Goal: Task Accomplishment & Management: Complete application form

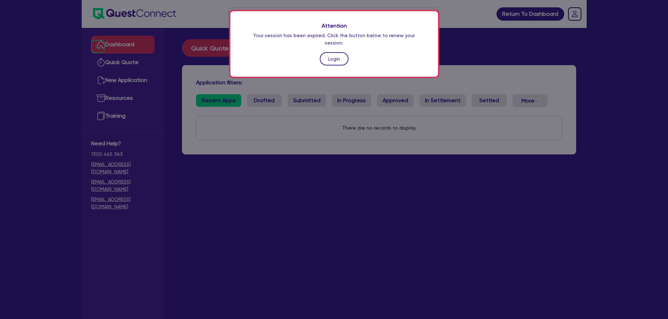
click at [332, 52] on link "Login" at bounding box center [334, 58] width 29 height 13
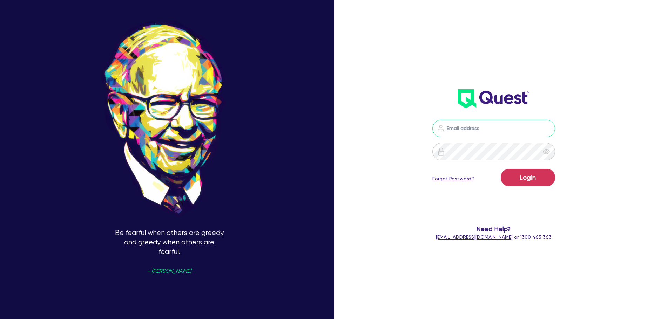
click at [473, 128] on input "email" at bounding box center [493, 129] width 123 height 18
type input "rob.matheson@quest.finance"
click at [534, 177] on button "Login" at bounding box center [527, 178] width 54 height 18
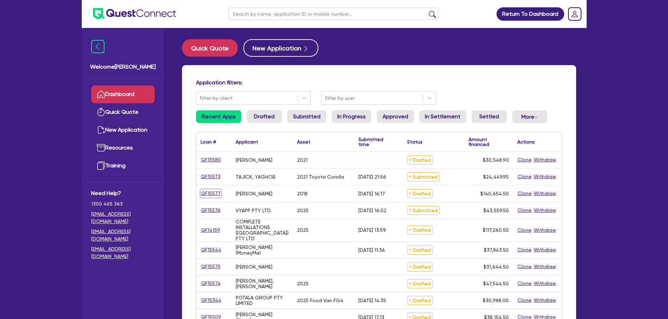
click at [205, 192] on link "QF15577" at bounding box center [210, 194] width 20 height 8
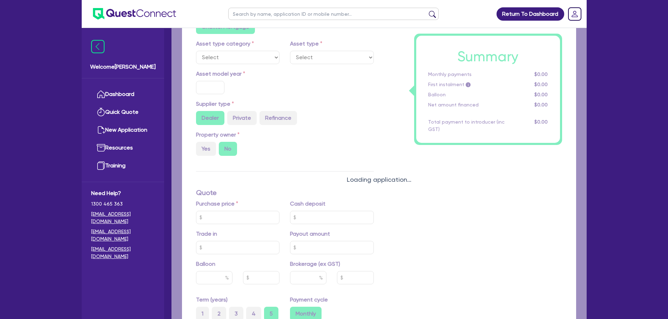
select select "Other"
select select "PRIMARY_ASSETS"
type input "2018"
radio input "true"
type input "140,000"
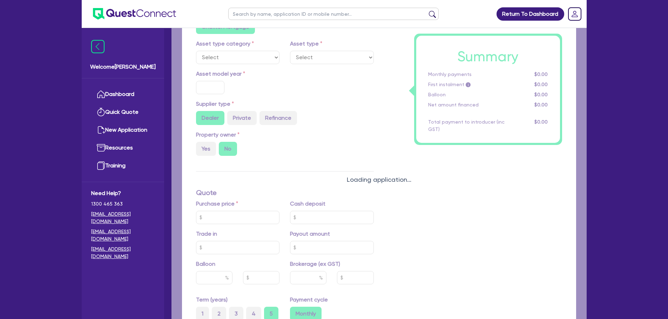
type input "4"
type input "5,626.18"
type input "10"
radio input "true"
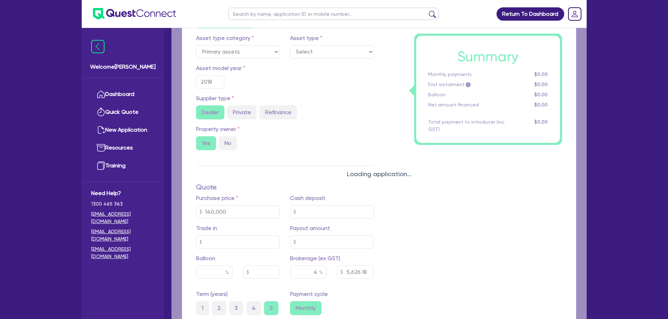
select select "YELLOW_GOODS_AND_EXCAVATORS"
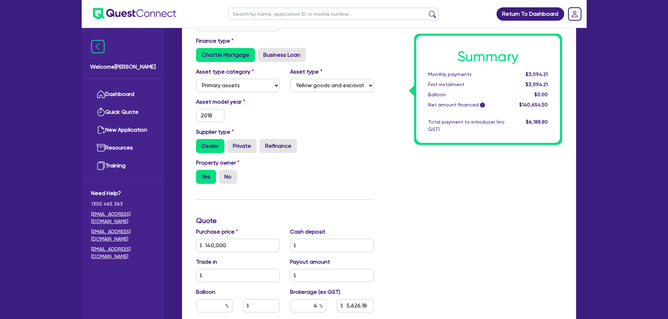
scroll to position [251, 0]
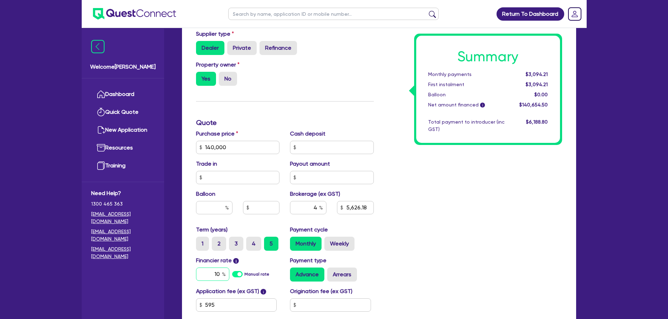
drag, startPoint x: 220, startPoint y: 273, endPoint x: 193, endPoint y: 271, distance: 27.0
click at [213, 273] on input "10" at bounding box center [212, 274] width 33 height 13
type input "140,000"
type input "5,626.18"
type input "6"
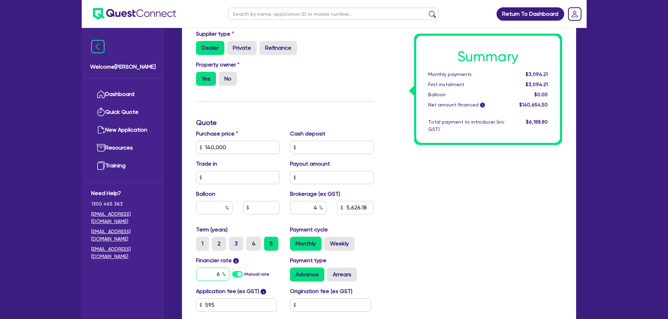
type input "140,000"
type input "5,626.18"
type input "6."
type input "140,000"
type input "5,626.18"
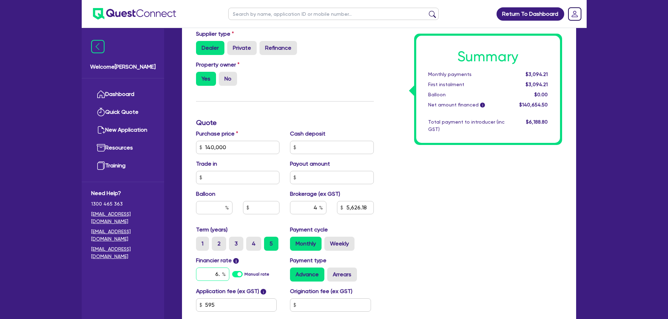
type input "6.6"
type input "140,000"
type input "5,626.18"
type input "6.69"
type input "140,000"
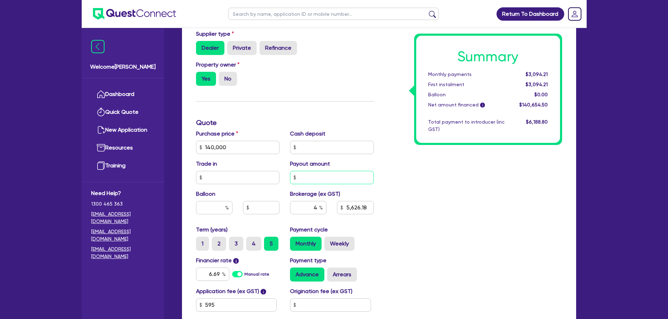
type input "5,626.18"
click at [321, 172] on input "text" at bounding box center [332, 177] width 84 height 13
type input "140,000"
type input "5,626.18"
click at [383, 178] on div "Summary Monthly payments $2,870.25 First instalment $2,870.25 Balloon $0.00 Net…" at bounding box center [473, 122] width 188 height 451
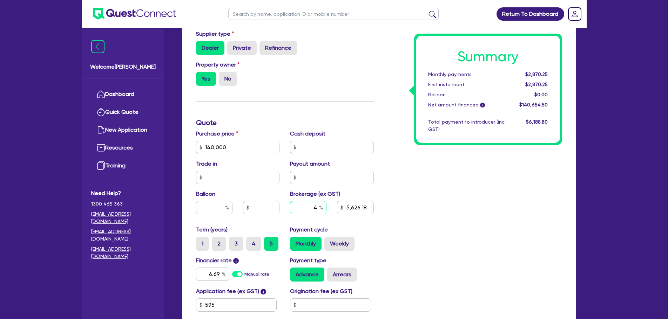
drag, startPoint x: 311, startPoint y: 206, endPoint x: 341, endPoint y: 205, distance: 29.8
click at [341, 205] on div "4 5,626.18" at bounding box center [332, 210] width 94 height 19
type input "140,000"
type input "5"
type input "5,626.18"
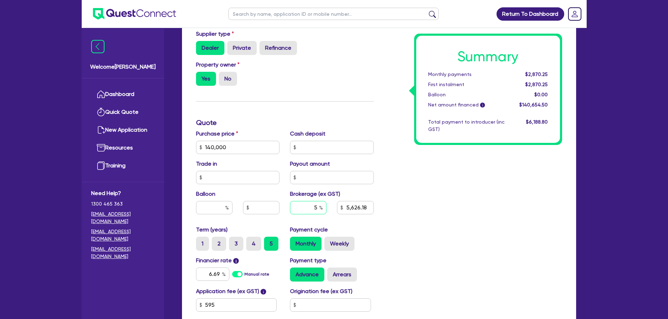
type input "140,000"
type input "7,032.73"
type input "5"
type input "140,000"
type input "7,032.73"
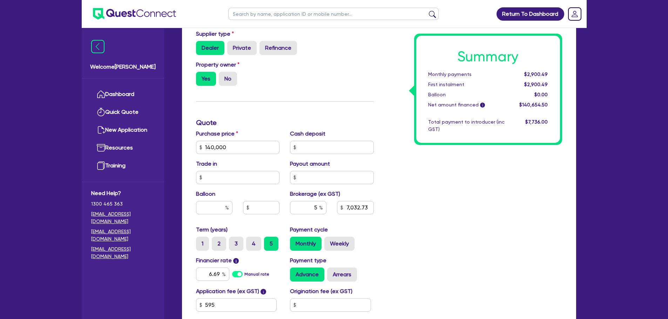
click at [472, 203] on div "Summary Monthly payments $2,900.49 First instalment $2,900.49 Balloon $0.00 Net…" at bounding box center [473, 122] width 188 height 451
type input "140,000"
type input "7,032.73"
click at [315, 206] on input "5" at bounding box center [308, 207] width 36 height 13
click at [318, 209] on input "5" at bounding box center [308, 207] width 36 height 13
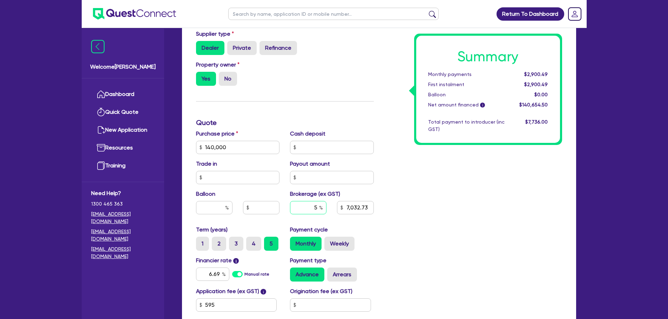
type input "140,000"
type input "7,032.73"
type input "140,000"
type input "4"
type input "7,032.73"
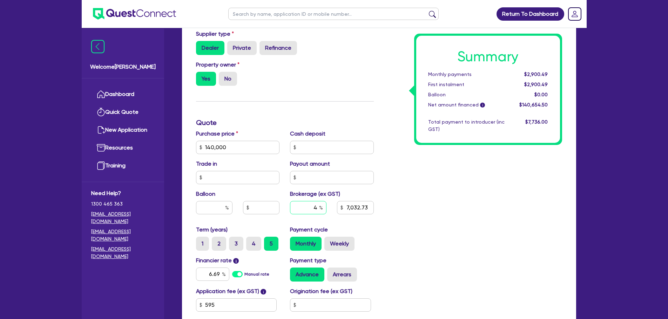
type input "140,000"
type input "4."
type input "7,032.73"
type input "140,000"
type input "4."
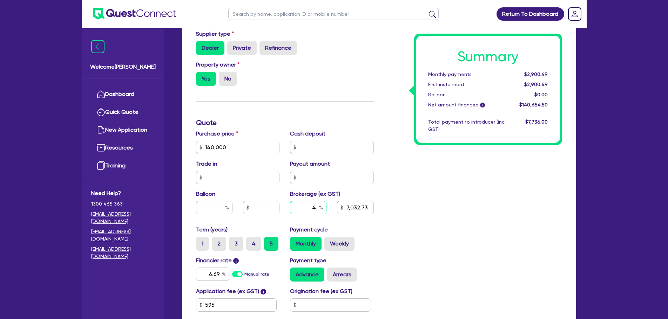
type input "7,032.73"
type input "140,000"
type input "4.9"
type input "7,032.73"
type input "4.9"
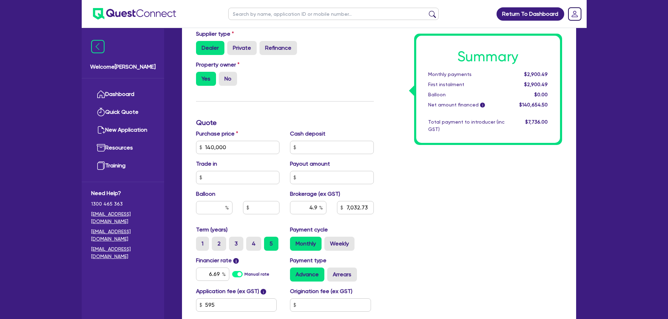
type input "140,000"
type input "7,032.73"
click at [492, 157] on div "Summary Monthly payments $2,900.49 First instalment $2,900.49 Balloon $0.00 Net…" at bounding box center [473, 122] width 188 height 451
type input "140,000"
type input "6,892.07"
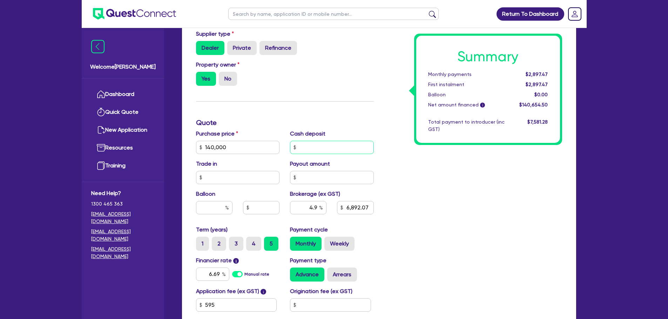
click at [308, 149] on input "text" at bounding box center [332, 147] width 84 height 13
type input "140,000"
type input "2"
type input "6,892.07"
type input "140,000"
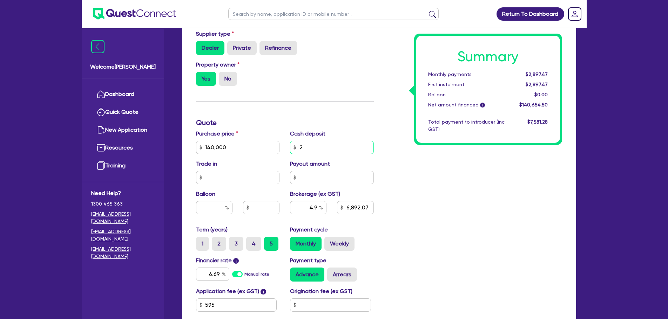
type input "20"
type input "6,892.07"
type input "140,000"
type input "200"
type input "6,892.07"
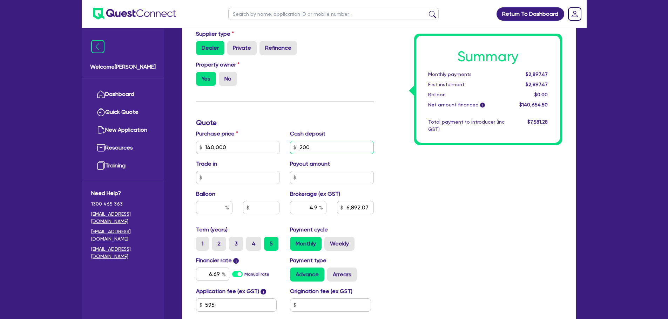
type input "140,000"
type input "2,000"
type input "6,892.07"
type input "140,000"
type input "20,000"
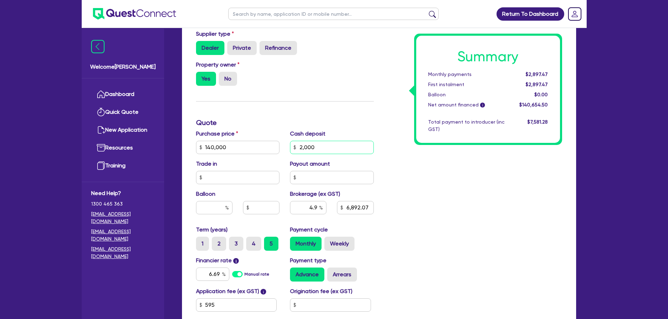
type input "6,892.07"
type input "20,000"
type input "140,000"
type input "6,892.07"
click at [368, 113] on div "Funding Options Who will be funding this deal? Select I will fund 100% I will c…" at bounding box center [285, 122] width 188 height 451
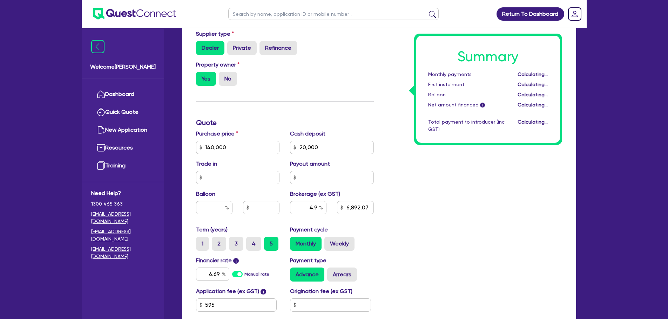
type input "140,000"
type input "5,912.07"
click at [304, 145] on input "20,000" at bounding box center [332, 147] width 84 height 13
type input "140,000"
type input "0000"
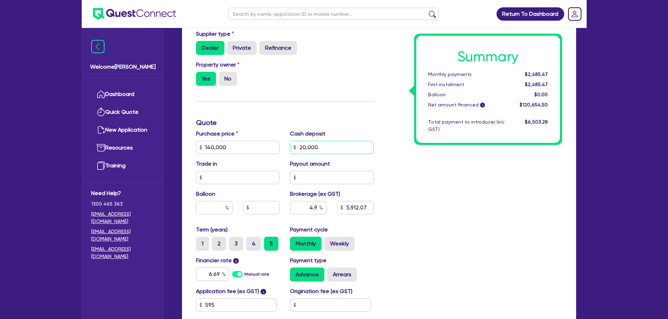
type input "5,912.07"
type input "140,000"
type input "40,000"
type input "5,912.07"
type input "40,000"
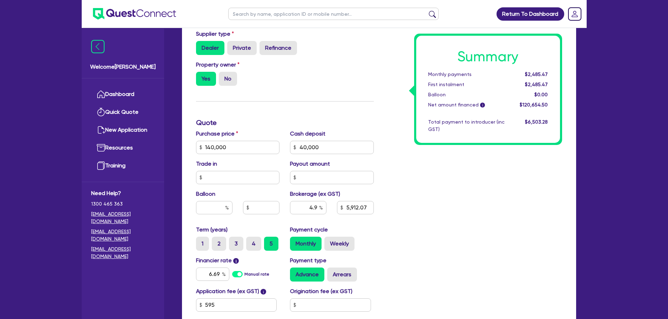
type input "140,000"
type input "5,912.07"
click at [438, 216] on div "Summary Monthly payments Calculating... First instalment Calculating... Balloon…" at bounding box center [473, 122] width 188 height 451
type input "140,000"
type input "4,932.07"
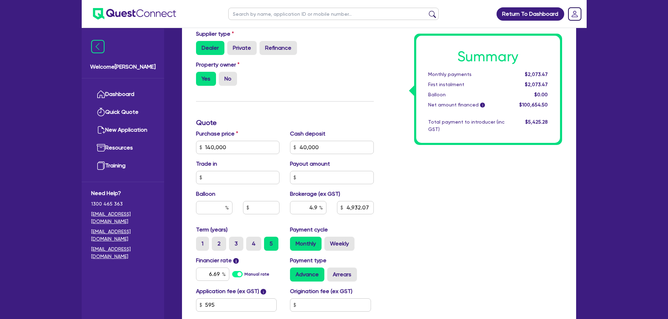
click at [388, 182] on div "Summary Monthly payments $2,073.47 First instalment $2,073.47 Balloon $0.00 Net…" at bounding box center [473, 122] width 188 height 451
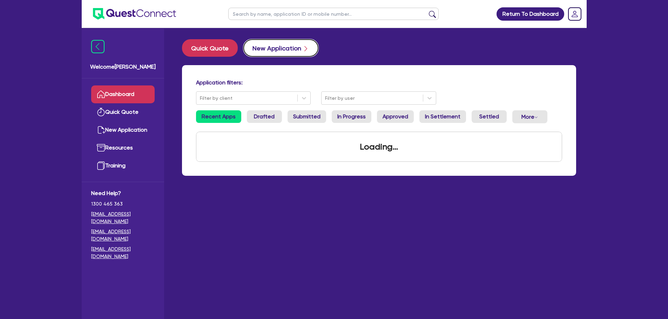
click at [270, 54] on button "New Application" at bounding box center [280, 48] width 75 height 18
select select "Other"
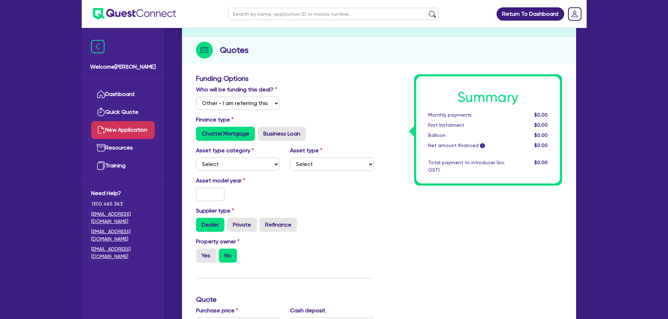
scroll to position [70, 0]
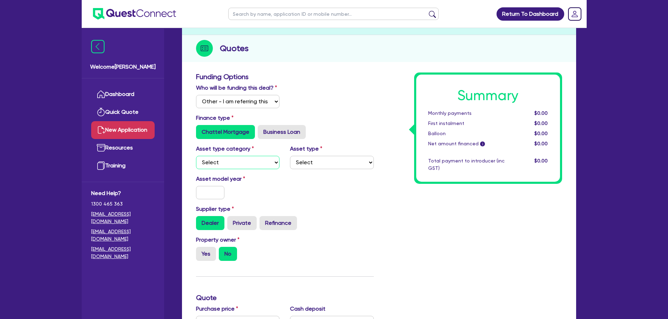
click at [242, 162] on select "Select Cars and light trucks Primary assets Secondary assets Tertiary assets" at bounding box center [238, 162] width 84 height 13
select select "CARS_AND_LIGHT_TRUCKS"
click at [196, 156] on select "Select Cars and light trucks Primary assets Secondary assets Tertiary assets" at bounding box center [238, 162] width 84 height 13
click at [339, 169] on select "Select Passenger vehicles Vans and utes Light trucks up to 4.5 tonne" at bounding box center [332, 162] width 84 height 13
click at [290, 156] on select "Select Passenger vehicles Vans and utes Light trucks up to 4.5 tonne" at bounding box center [332, 162] width 84 height 13
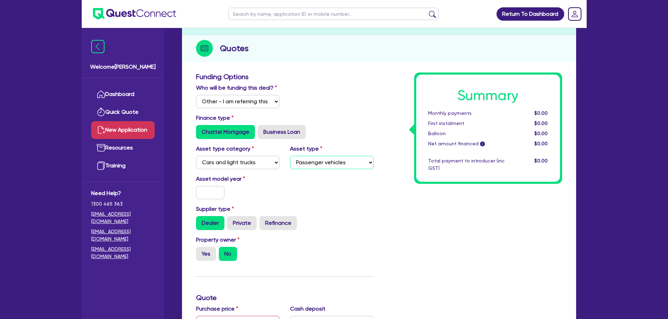
click at [304, 167] on select "Select Passenger vehicles Vans and utes Light trucks up to 4.5 tonne" at bounding box center [332, 162] width 84 height 13
select select "VANS_AND_UTES"
click at [290, 156] on select "Select Passenger vehicles Vans and utes Light trucks up to 4.5 tonne" at bounding box center [332, 162] width 84 height 13
click at [213, 197] on input "text" at bounding box center [210, 192] width 29 height 13
type input "2024"
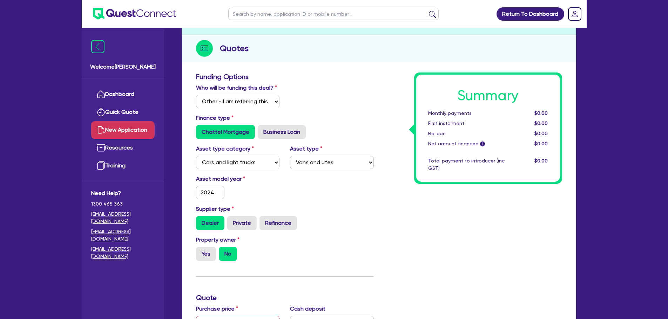
click at [365, 214] on div "Supplier type Dealer Private Refinance" at bounding box center [285, 217] width 188 height 25
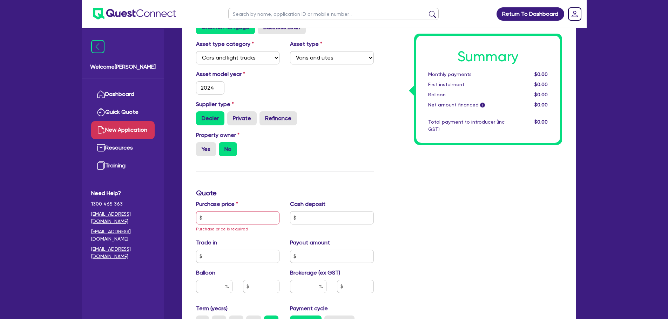
scroll to position [175, 0]
click at [206, 149] on label "Yes" at bounding box center [206, 149] width 20 height 14
click at [200, 147] on input "Yes" at bounding box center [198, 144] width 5 height 5
radio input "true"
click at [225, 217] on input "text" at bounding box center [238, 217] width 84 height 13
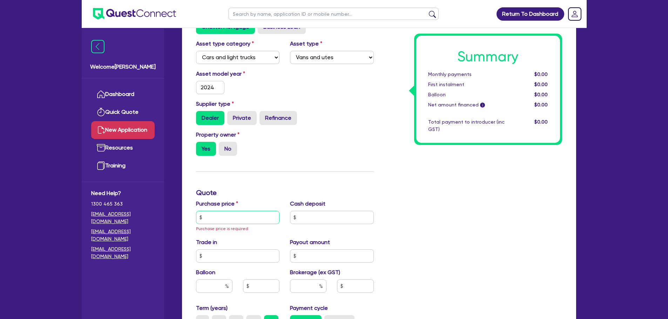
click at [243, 224] on input "text" at bounding box center [238, 217] width 84 height 13
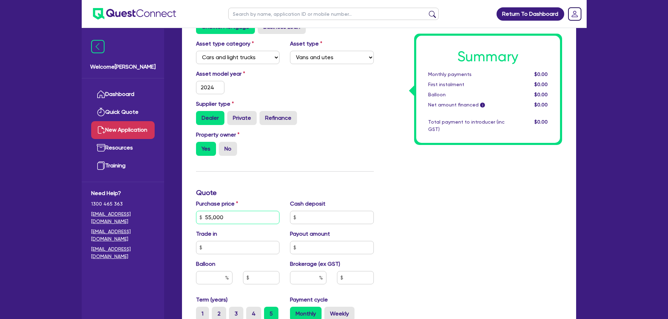
type input "55,000"
click at [344, 212] on input "text" at bounding box center [332, 217] width 84 height 13
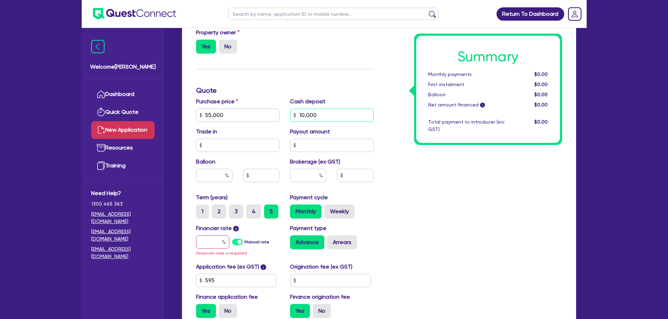
scroll to position [280, 0]
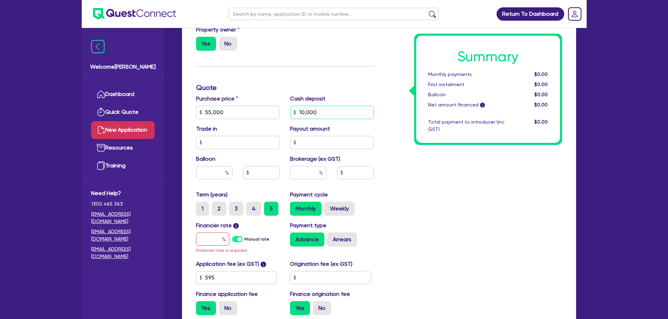
type input "10,000"
click at [380, 125] on div "Summary Monthly payments $0.00 First instalment $0.00 Balloon $0.00 Net amount …" at bounding box center [473, 91] width 188 height 459
click at [217, 237] on input "text" at bounding box center [212, 239] width 33 height 13
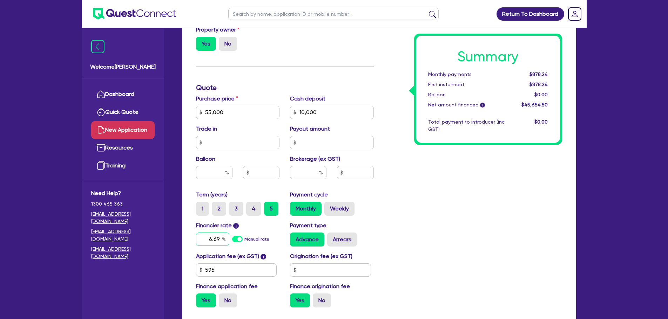
type input "6.69"
click at [559, 204] on div "Summary Monthly payments $878.24 First instalment $878.24 Balloon $0.00 Net amo…" at bounding box center [473, 87] width 188 height 451
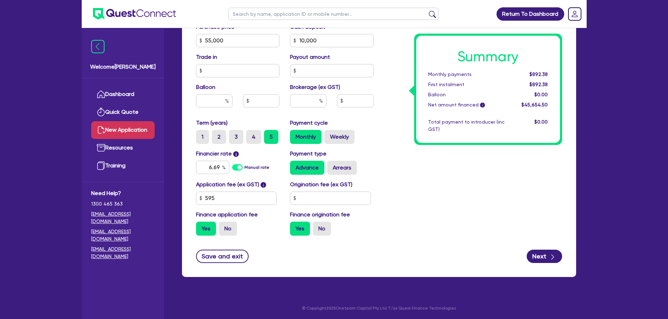
scroll to position [353, 0]
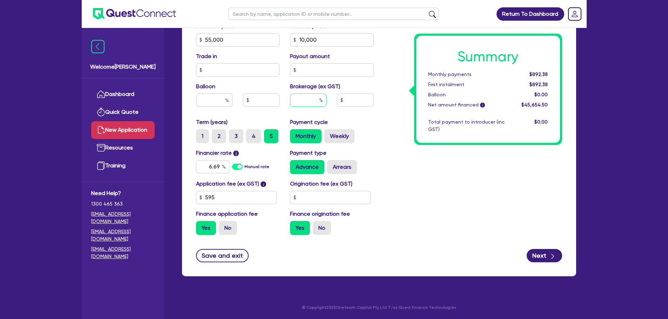
click at [308, 97] on input "text" at bounding box center [308, 100] width 36 height 13
type input "2"
click at [381, 116] on div "Summary Monthly payments Calculating... First instalment Calculating... Balloon…" at bounding box center [473, 15] width 188 height 451
type input "913.09"
click at [324, 190] on div "Origination fee (ex GST)" at bounding box center [332, 192] width 94 height 25
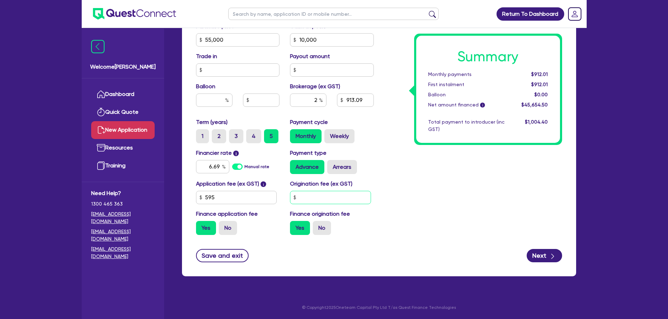
click at [324, 198] on input "text" at bounding box center [330, 197] width 81 height 13
type input "550"
click at [419, 197] on div "Summary Monthly payments $912.01 First instalment $912.01 Balloon $0.00 Net amo…" at bounding box center [473, 15] width 188 height 451
type input "925.19"
click at [543, 254] on button "Next" at bounding box center [543, 255] width 35 height 13
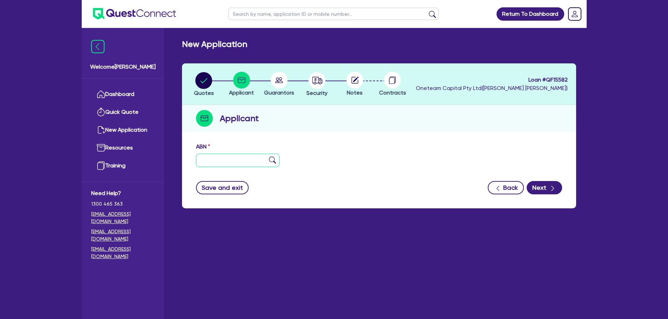
click at [218, 160] on input "text" at bounding box center [238, 160] width 84 height 13
paste input "58 630 103 427"
type input "58 630 103 427"
click at [273, 161] on img at bounding box center [272, 160] width 7 height 7
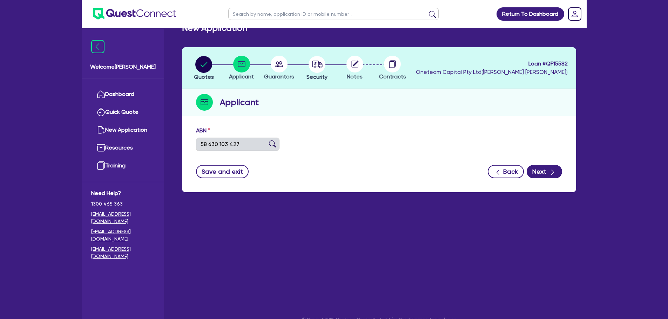
type input "DOMUS LIVING AUSTRALIA PTY. LTD."
select select "COMPANY"
type input "19/11/2018"
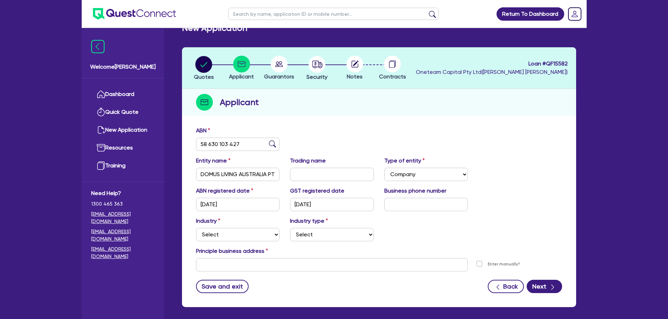
scroll to position [28, 0]
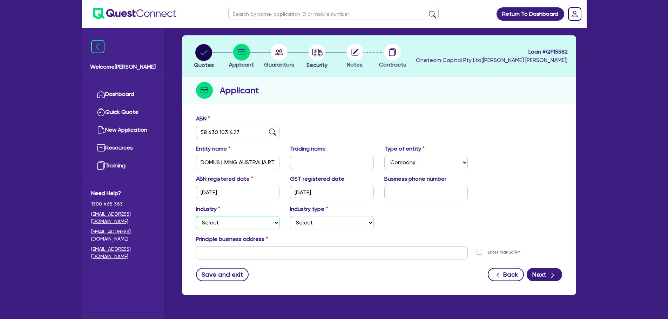
click at [240, 217] on select "Select Accomodation & Food Services Administrative & Support Services Agricultu…" at bounding box center [238, 222] width 84 height 13
click at [196, 216] on select "Select Accomodation & Food Services Administrative & Support Services Agricultu…" at bounding box center [238, 222] width 84 height 13
click at [313, 227] on select "Select Scientists Accountants Advertising & Marketing Specialists Lawyers & Sol…" at bounding box center [332, 222] width 84 height 13
click at [262, 222] on select "Select Accomodation & Food Services Administrative & Support Services Agricultu…" at bounding box center [238, 222] width 84 height 13
click at [196, 216] on select "Select Accomodation & Food Services Administrative & Support Services Agricultu…" at bounding box center [238, 222] width 84 height 13
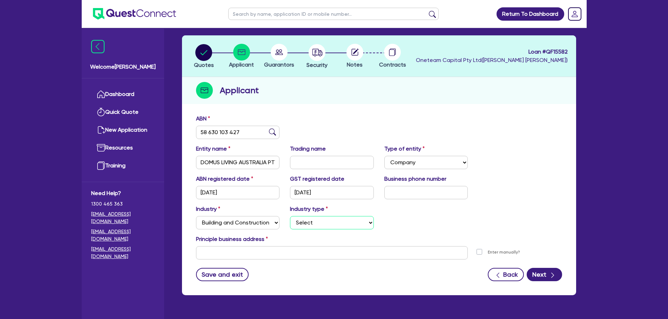
click at [332, 218] on select "Select Trades People Providing Services Direct to Consumers Trades People Provi…" at bounding box center [332, 222] width 84 height 13
click at [271, 222] on select "Select Accomodation & Food Services Administrative & Support Services Agricultu…" at bounding box center [238, 222] width 84 height 13
select select "PROFESSIONAL"
click at [196, 216] on select "Select Accomodation & Food Services Administrative & Support Services Agricultu…" at bounding box center [238, 222] width 84 height 13
click at [320, 232] on div "Industry Select Accomodation & Food Services Administrative & Support Services …" at bounding box center [379, 220] width 376 height 30
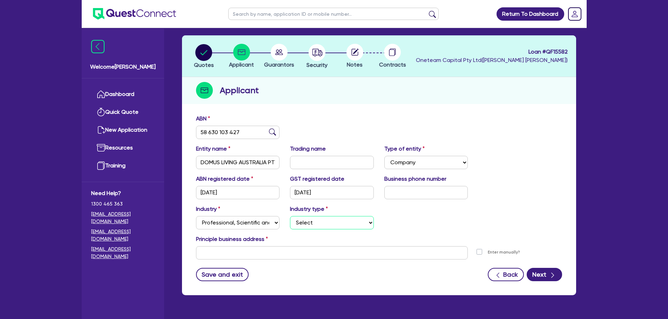
click at [321, 222] on select "Select Scientists Accountants Advertising & Marketing Specialists Lawyers & Sol…" at bounding box center [332, 222] width 84 height 13
select select "ARCHITECTS"
click at [290, 216] on select "Select Scientists Accountants Advertising & Marketing Specialists Lawyers & Sol…" at bounding box center [332, 222] width 84 height 13
click at [305, 255] on input "text" at bounding box center [332, 252] width 272 height 13
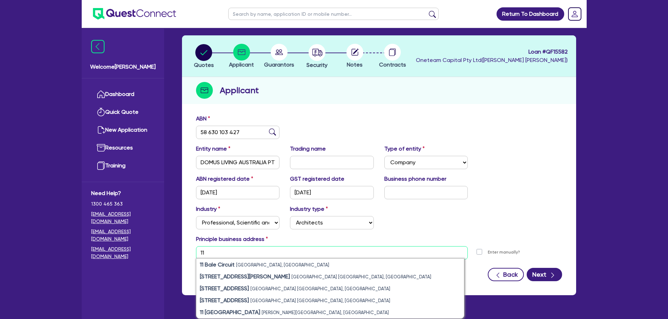
type input "11"
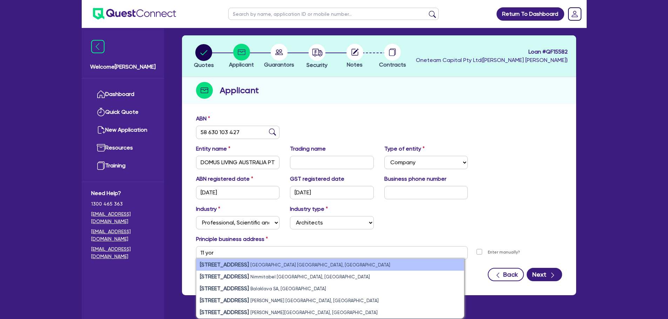
click at [269, 263] on small "Sydney NSW, Australia" at bounding box center [320, 265] width 140 height 5
type input "11 York St Sydney NSW 2000"
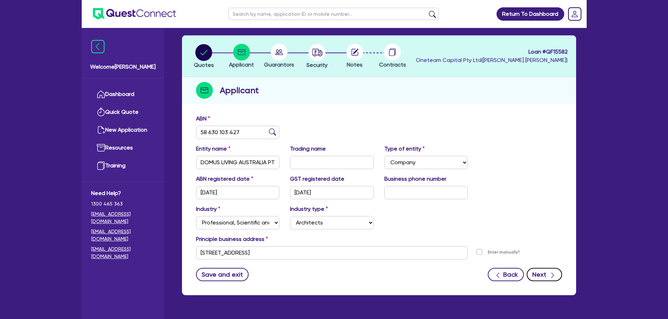
click at [555, 277] on icon "button" at bounding box center [552, 275] width 7 height 7
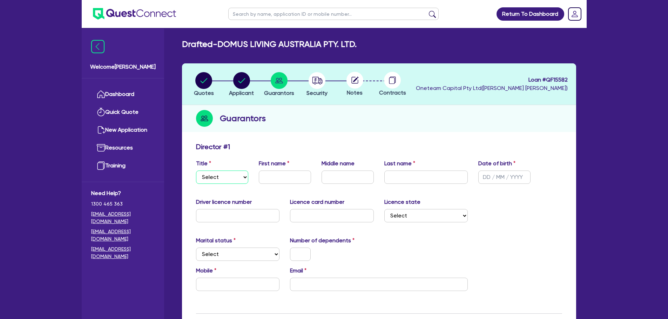
click at [232, 181] on select "Select Mr Mrs Ms Miss Dr" at bounding box center [222, 177] width 52 height 13
select select "MR"
click at [196, 171] on select "Select Mr Mrs Ms Miss Dr" at bounding box center [222, 177] width 52 height 13
click at [280, 173] on input "text" at bounding box center [285, 177] width 52 height 13
type input "Anthony"
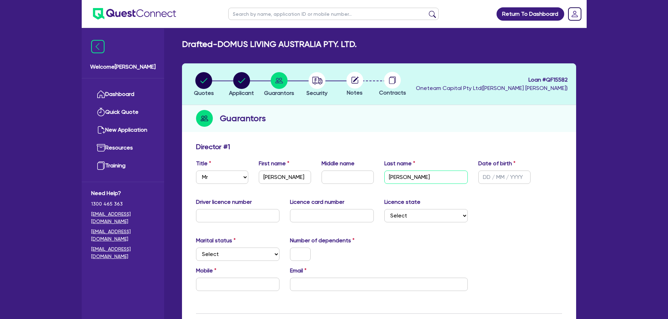
type input "Scalise"
click at [489, 179] on input "text" at bounding box center [504, 177] width 52 height 13
type input "01/01/2000"
click at [488, 113] on div "Guarantors" at bounding box center [379, 118] width 394 height 27
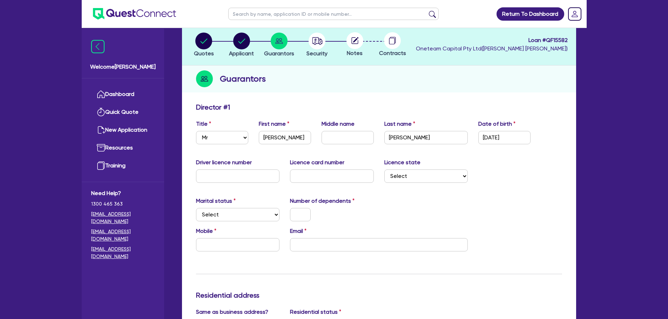
scroll to position [105, 0]
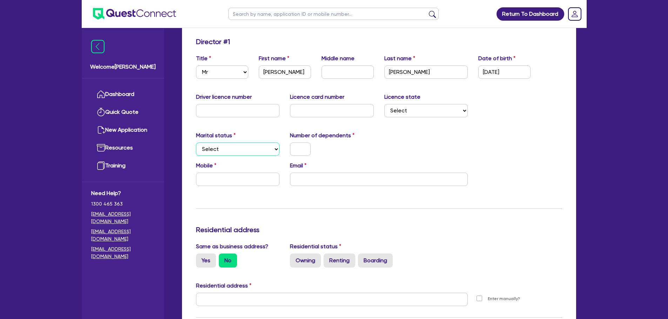
click at [232, 144] on select "Select Single Married De Facto / Partner" at bounding box center [238, 149] width 84 height 13
select select "MARRIED"
click at [196, 143] on select "Select Single Married De Facto / Partner" at bounding box center [238, 149] width 84 height 13
drag, startPoint x: 300, startPoint y: 148, endPoint x: 305, endPoint y: 148, distance: 5.6
click at [300, 148] on input "text" at bounding box center [300, 149] width 21 height 13
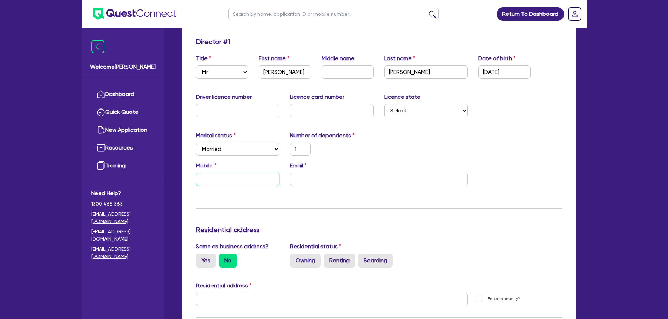
click at [228, 183] on input "text" at bounding box center [238, 179] width 84 height 13
paste input "0408 306 997"
type input "1"
type input "0408 306 997"
click at [304, 174] on input "email" at bounding box center [379, 179] width 178 height 13
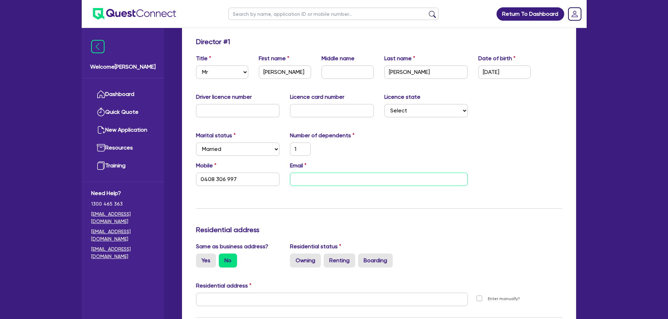
paste input "anthony@yeomans.com.au"
type input "1"
type input "0408 306 997"
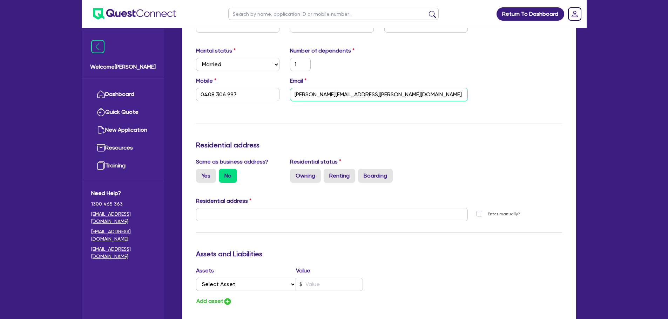
scroll to position [210, 0]
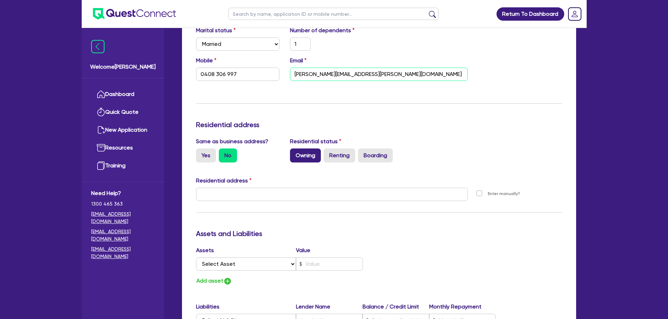
type input "anthony@yeomans.com.au"
click at [309, 154] on label "Owning" at bounding box center [305, 156] width 31 height 14
click at [294, 153] on input "Owning" at bounding box center [292, 151] width 5 height 5
radio input "true"
type input "1"
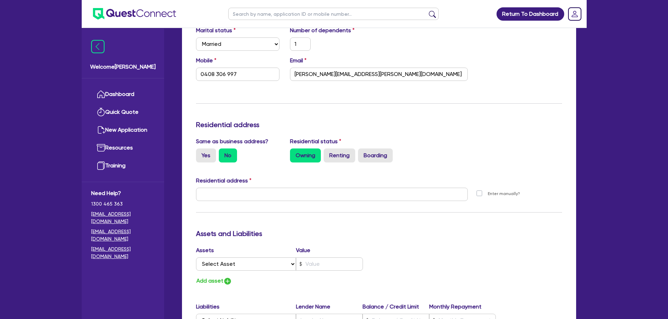
type input "0408 306 997"
click at [202, 159] on label "Yes" at bounding box center [206, 156] width 20 height 14
click at [200, 153] on input "Yes" at bounding box center [198, 151] width 5 height 5
radio input "true"
type input "1"
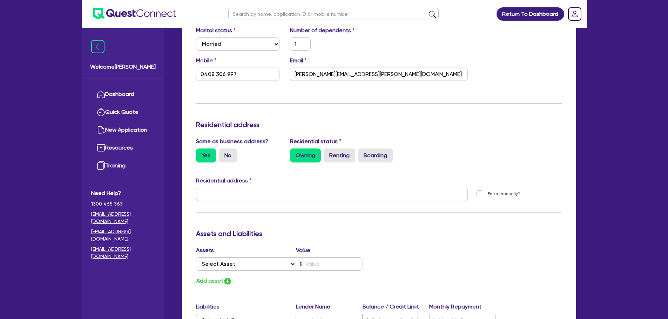
type input "0408 306 997"
type input "11 York St Sydney NSW 2000"
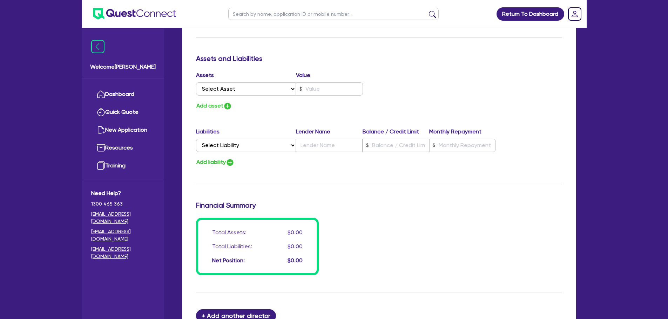
scroll to position [493, 0]
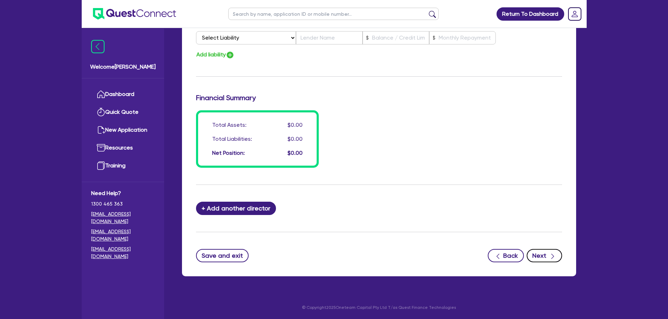
click at [543, 260] on button "Next" at bounding box center [543, 255] width 35 height 13
select select "CARS_AND_LIGHT_TRUCKS"
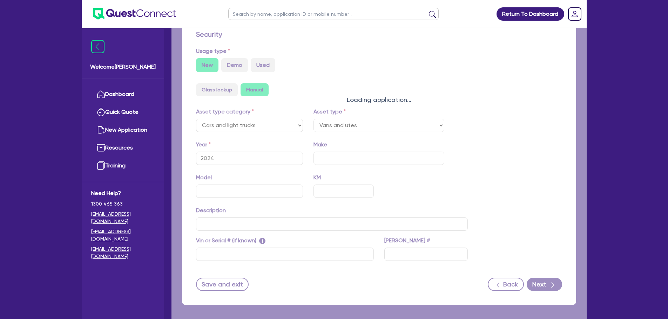
select select "VANS_AND_UTES"
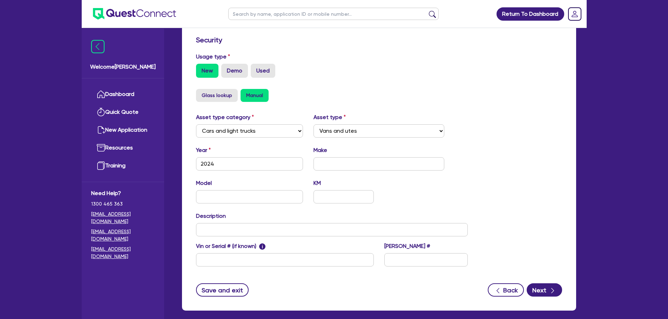
scroll to position [210, 0]
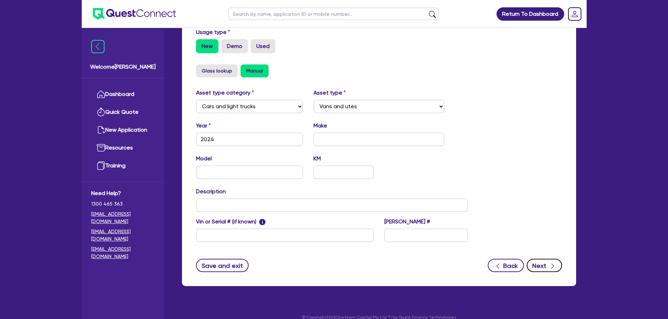
click at [549, 266] on div "button" at bounding box center [553, 265] width 8 height 9
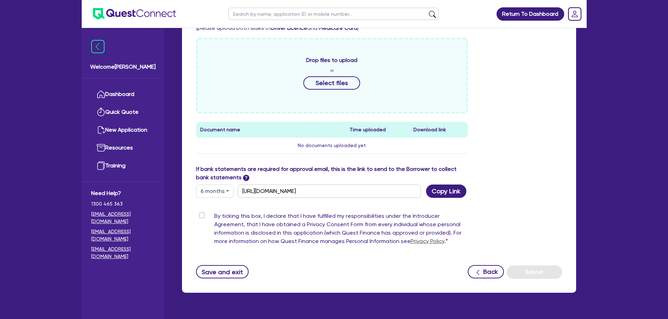
scroll to position [259, 0]
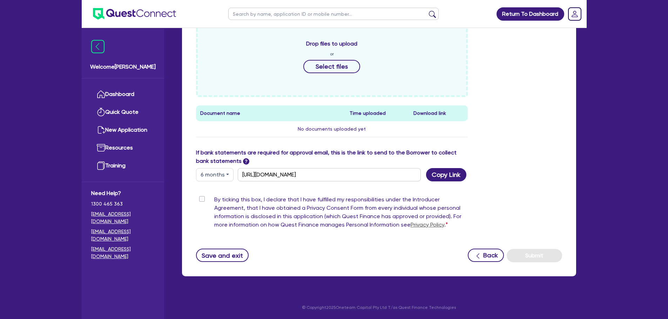
click at [214, 198] on label "By ticking this box, I declare that I have fulfilled my responsibilities under …" at bounding box center [341, 214] width 254 height 36
click at [199, 198] on input "By ticking this box, I declare that I have fulfilled my responsibilities under …" at bounding box center [199, 199] width 6 height 7
checkbox input "true"
click at [542, 257] on button "Submit" at bounding box center [533, 255] width 55 height 13
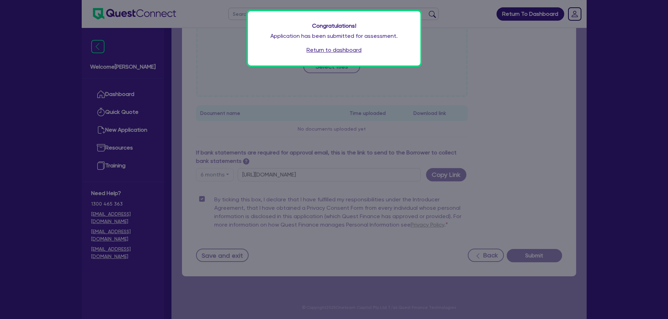
click at [343, 47] on link "Return to dashboard" at bounding box center [333, 50] width 55 height 8
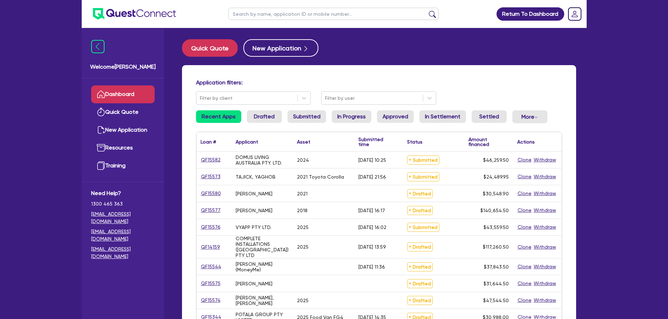
click at [272, 13] on input "text" at bounding box center [333, 14] width 210 height 12
click at [427, 11] on button "submit" at bounding box center [432, 16] width 11 height 10
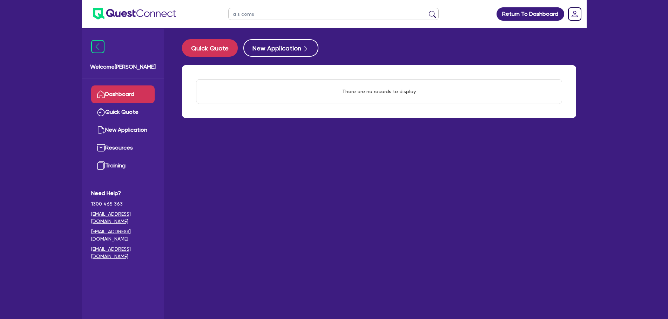
click at [248, 13] on input "a s coms" at bounding box center [333, 14] width 210 height 12
click at [251, 13] on input "a s coms" at bounding box center [333, 14] width 210 height 12
type input "a s cons"
click at [427, 11] on button "submit" at bounding box center [432, 16] width 11 height 10
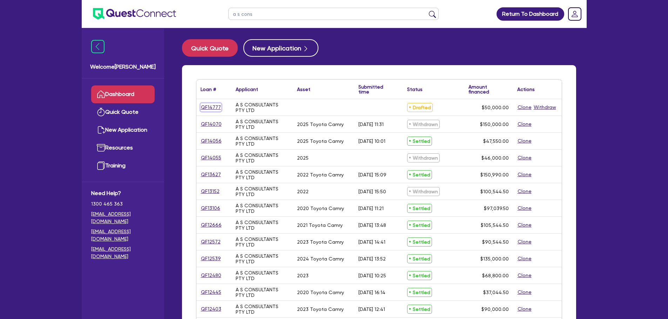
click at [210, 110] on link "QF14777" at bounding box center [210, 107] width 21 height 8
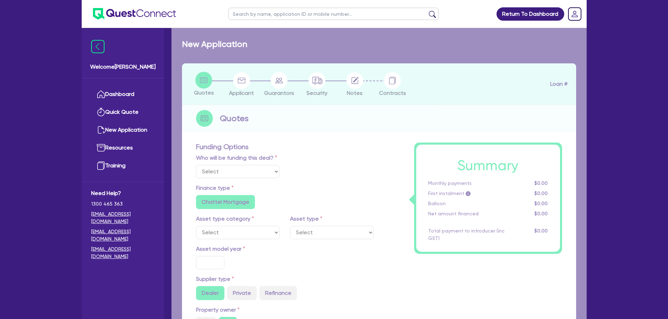
radio input "false"
type input "50,000"
type input "10"
radio input "false"
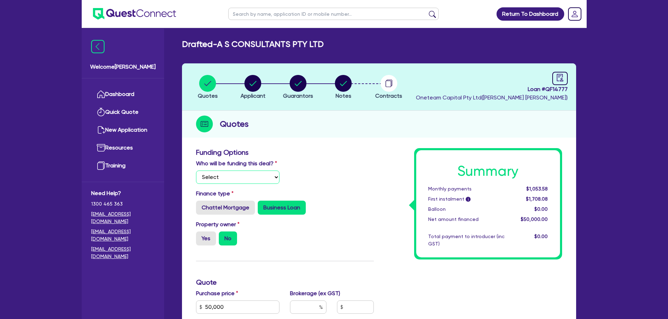
click at [264, 180] on select "Select I will fund 100% I will co-fund with Quest I want Quest to fund 100% Oth…" at bounding box center [238, 177] width 84 height 13
select select "Other"
click at [196, 171] on select "Select I will fund 100% I will co-fund with Quest I want Quest to fund 100% Oth…" at bounding box center [238, 177] width 84 height 13
type input "50,000"
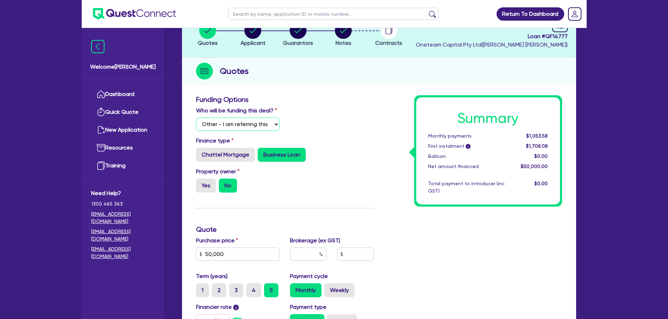
scroll to position [105, 0]
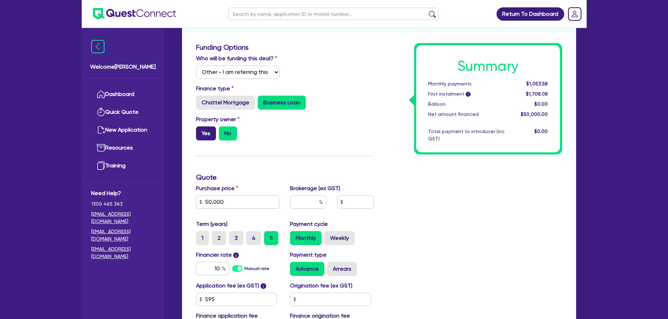
click at [206, 132] on label "Yes" at bounding box center [206, 134] width 20 height 14
click at [200, 131] on input "Yes" at bounding box center [198, 129] width 5 height 5
radio input "true"
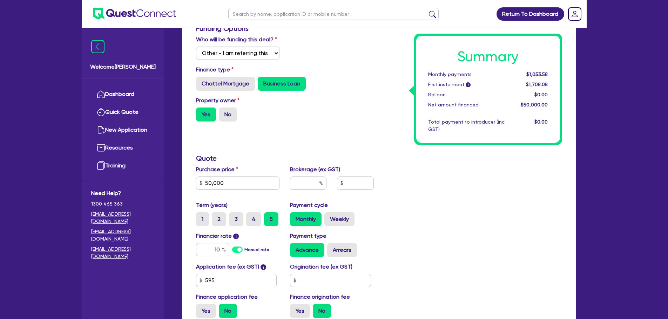
scroll to position [140, 0]
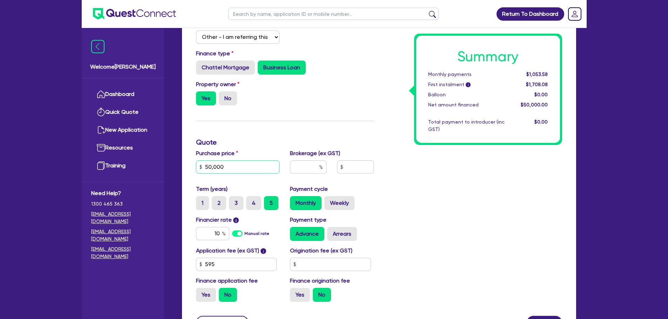
drag, startPoint x: 213, startPoint y: 166, endPoint x: 205, endPoint y: 166, distance: 8.1
click at [205, 166] on input "50,000" at bounding box center [238, 167] width 84 height 13
type input "45,000"
click at [294, 116] on div "Funding Options Who will be funding this deal? Select I will fund 100% I will c…" at bounding box center [285, 158] width 188 height 300
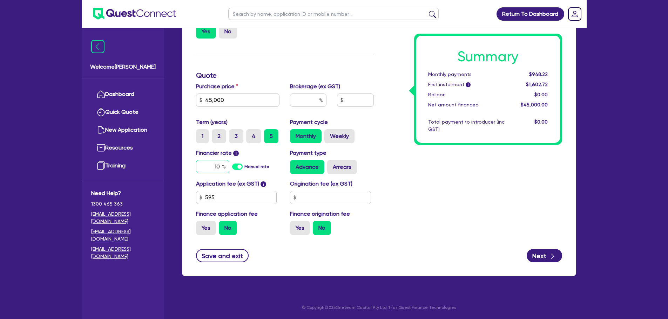
drag, startPoint x: 220, startPoint y: 168, endPoint x: 213, endPoint y: 167, distance: 7.8
click at [213, 167] on input "10" at bounding box center [212, 166] width 33 height 13
type input "6.49"
click at [300, 101] on input "text" at bounding box center [308, 100] width 36 height 13
type input "4"
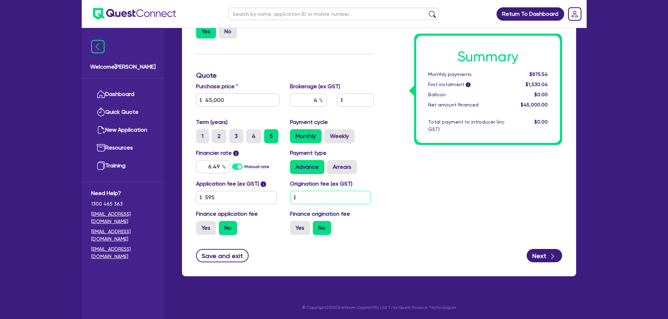
click at [329, 200] on input "text" at bounding box center [330, 197] width 81 height 13
type input "1,800"
type input "5"
type input "1,800"
type input "55"
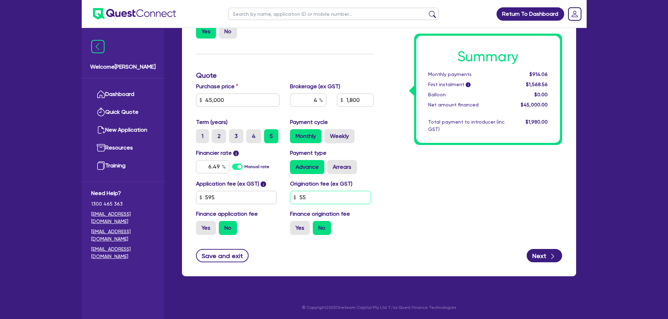
type input "1,800"
type input "550"
click at [428, 195] on div "Summary Monthly payments Calculating... First instalment i Calculating... Ballo…" at bounding box center [473, 91] width 188 height 300
click at [537, 250] on button "Next" at bounding box center [543, 255] width 35 height 13
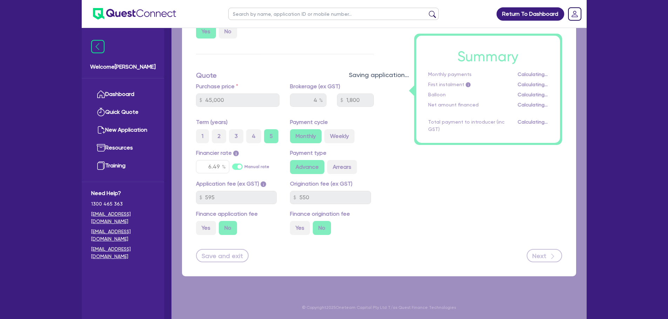
type input "1,800"
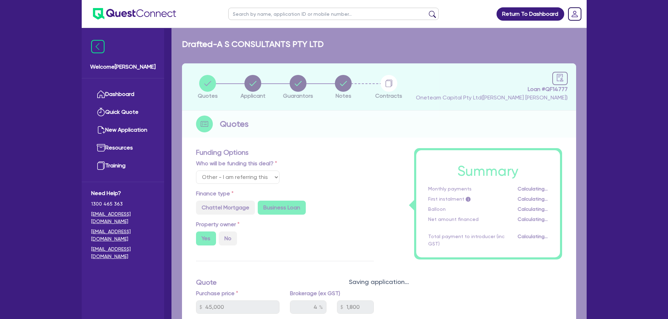
select select "COMPANY"
select select "PROFESSIONAL"
select select "ENGINEERS"
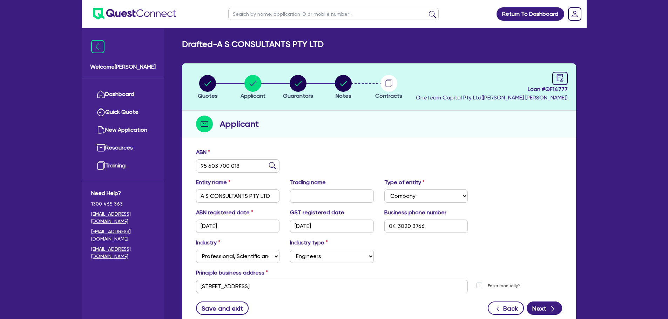
scroll to position [53, 0]
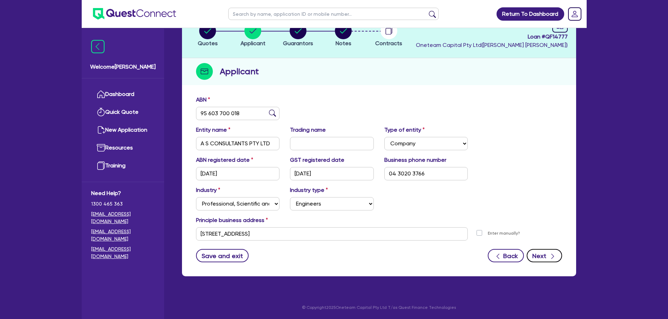
click at [547, 256] on button "Next" at bounding box center [543, 255] width 35 height 13
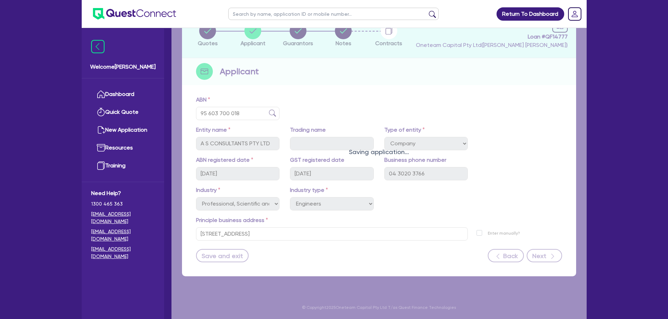
select select "MR"
select select "[GEOGRAPHIC_DATA]"
select select "MARRIED"
select select "PROPERTY"
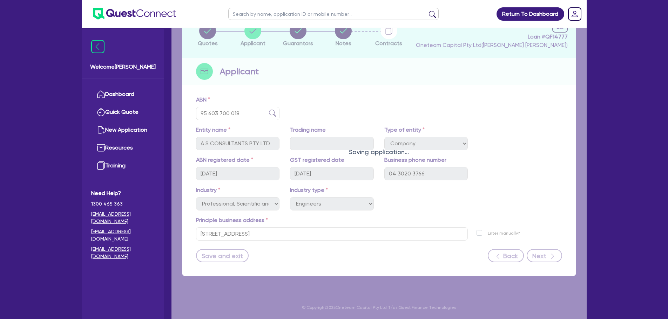
select select "VEHICLE"
select select "PROPERTY"
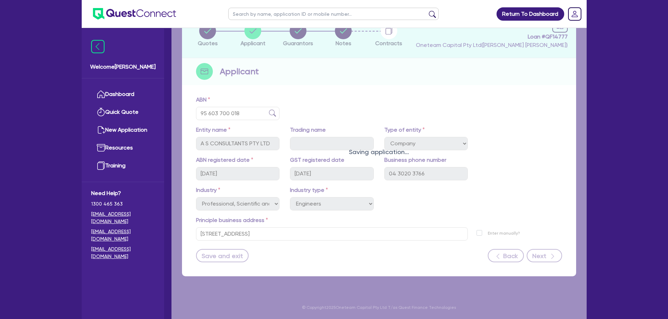
select select "MORTGAGE"
select select "VEHICLE_LOAN"
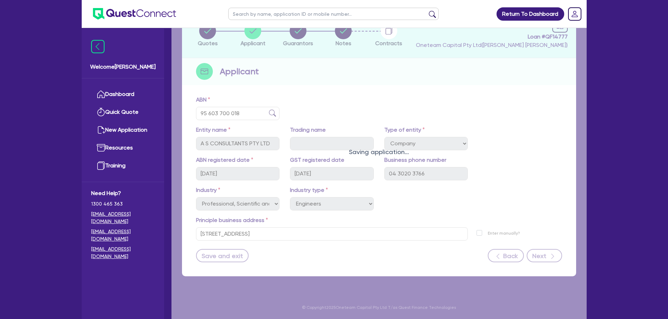
select select "MORTGAGE"
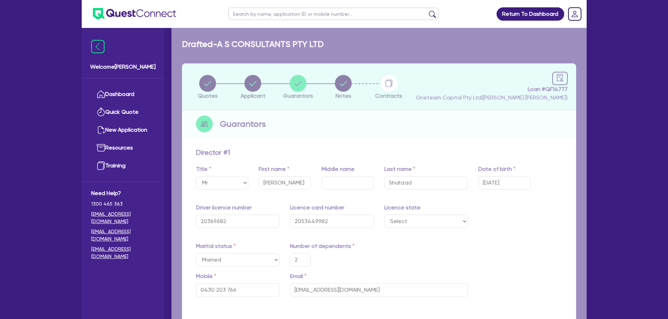
type input "2"
type input "0430 203 766"
type input "1,000,000"
type input "1,500,000"
type input "500,000"
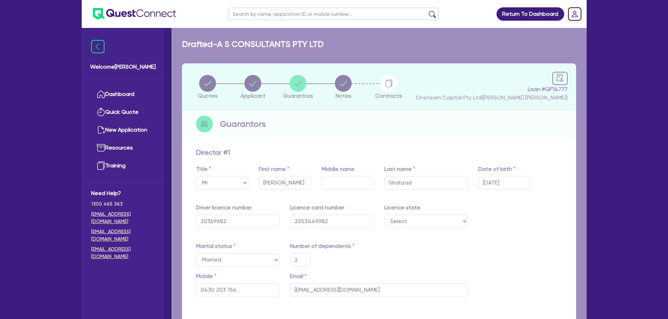
type input "90,000"
type input "100,000"
type input "1,300,000"
type input "1,600,000"
type input "650,000"
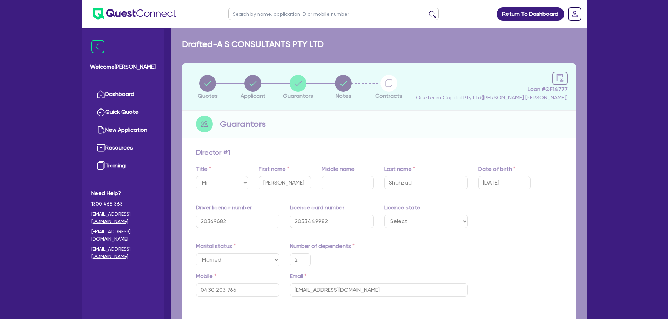
type input "5,000"
type input "800,000"
type input "5,500"
type input "400,000"
type input "15,000"
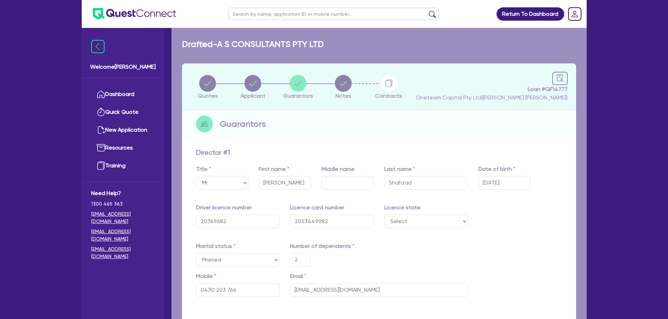
type input "50,000"
type input "1,600"
type input "90,000"
type input "2,000"
type input "600,000"
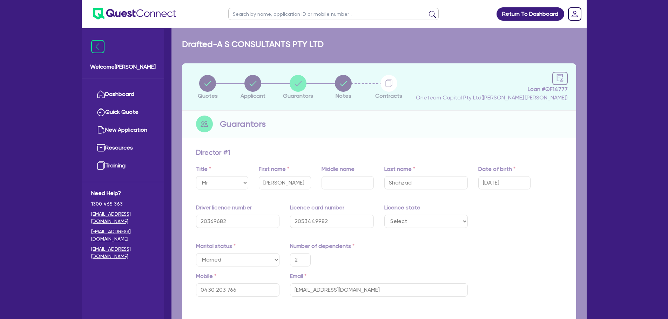
type input "3,000"
type input "736,000"
type input "4,600"
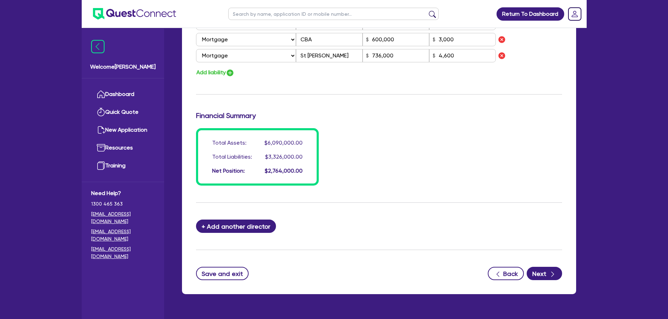
scroll to position [692, 0]
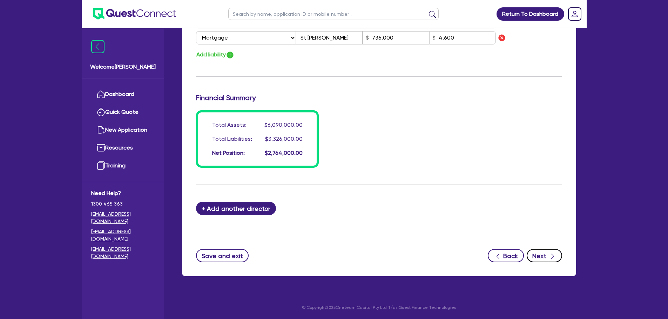
click at [539, 257] on button "Next" at bounding box center [543, 255] width 35 height 13
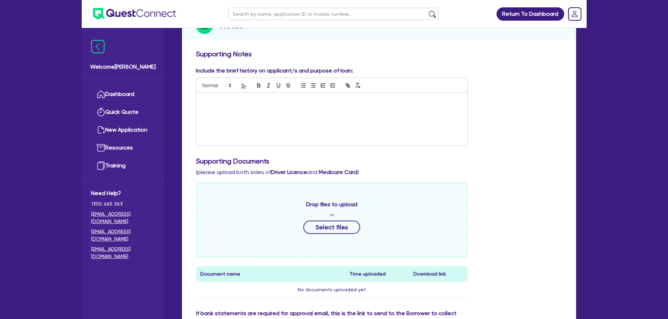
scroll to position [35, 0]
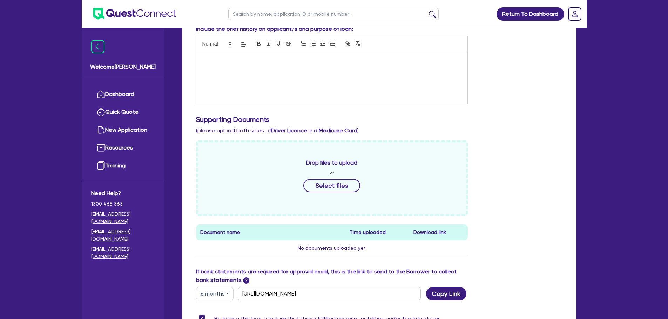
click at [369, 73] on div at bounding box center [331, 77] width 271 height 53
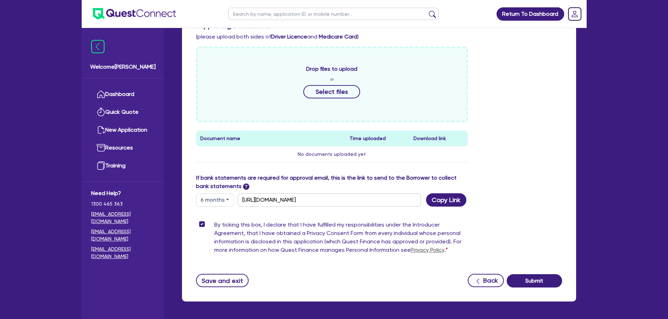
scroll to position [259, 0]
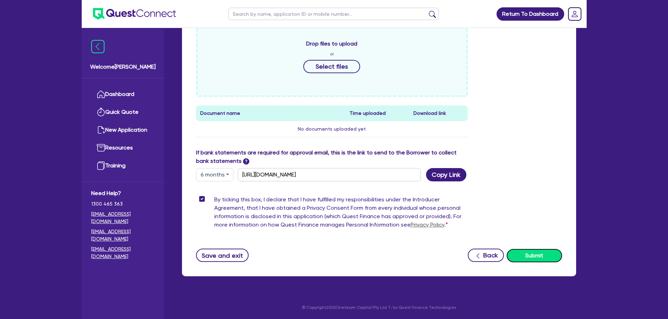
click at [543, 257] on button "Submit" at bounding box center [533, 255] width 55 height 13
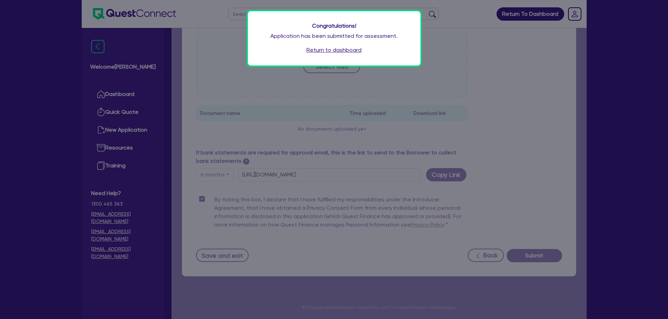
click at [326, 51] on link "Return to dashboard" at bounding box center [333, 50] width 55 height 8
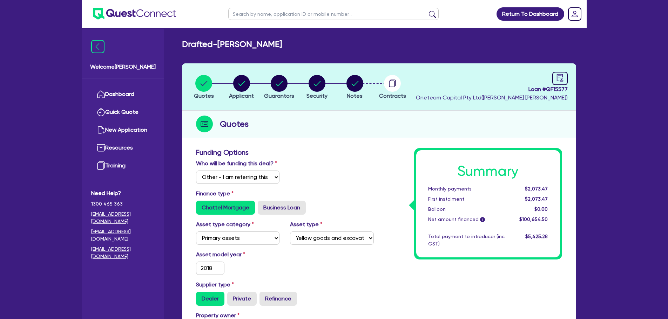
select select "Other"
select select "PRIMARY_ASSETS"
select select "YELLOW_GOODS_AND_EXCAVATORS"
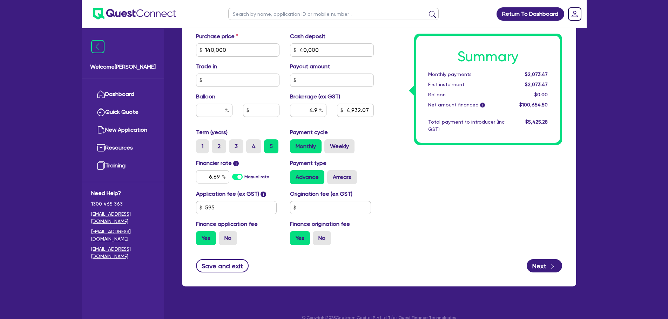
scroll to position [359, 0]
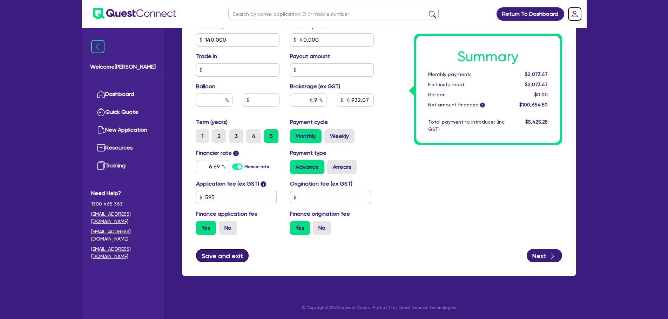
click at [217, 256] on button "Save and exit" at bounding box center [222, 255] width 53 height 13
type input "140,000"
type input "4,932.07"
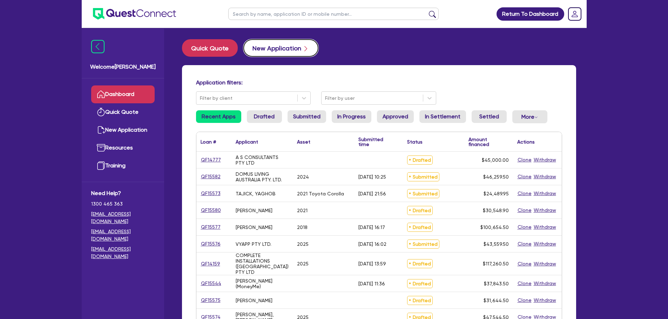
click at [251, 50] on button "New Application" at bounding box center [280, 48] width 75 height 18
select select "Other"
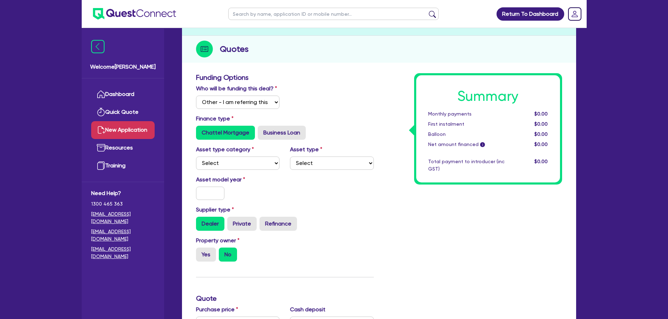
scroll to position [70, 0]
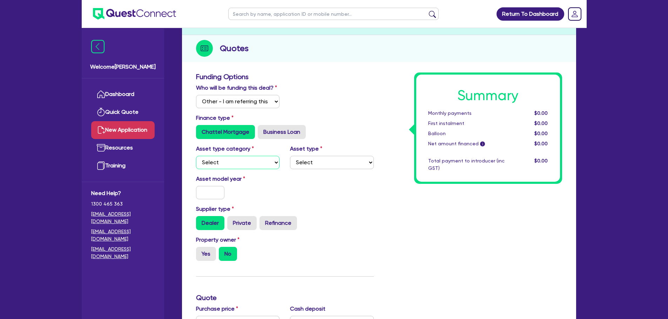
click at [217, 161] on select "Select Cars and light trucks Primary assets Secondary assets Tertiary assets" at bounding box center [238, 162] width 84 height 13
select select "CARS_AND_LIGHT_TRUCKS"
click at [196, 156] on select "Select Cars and light trucks Primary assets Secondary assets Tertiary assets" at bounding box center [238, 162] width 84 height 13
click at [330, 158] on select "Select Passenger vehicles Vans and utes Light trucks up to 4.5 tonne" at bounding box center [332, 162] width 84 height 13
select select "PASSENGER_VEHICLES"
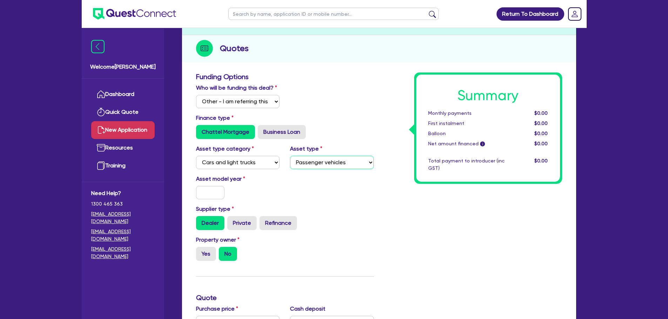
click at [290, 156] on select "Select Passenger vehicles Vans and utes Light trucks up to 4.5 tonne" at bounding box center [332, 162] width 84 height 13
click at [207, 192] on input "text" at bounding box center [210, 192] width 29 height 13
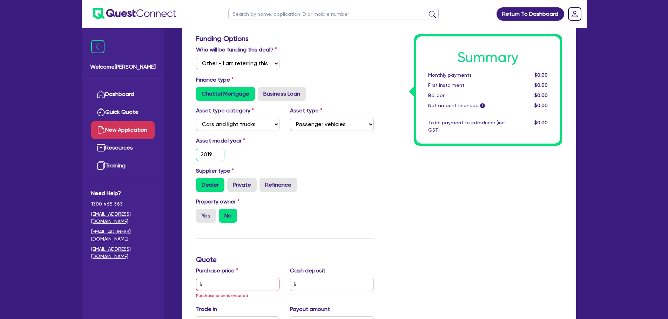
scroll to position [175, 0]
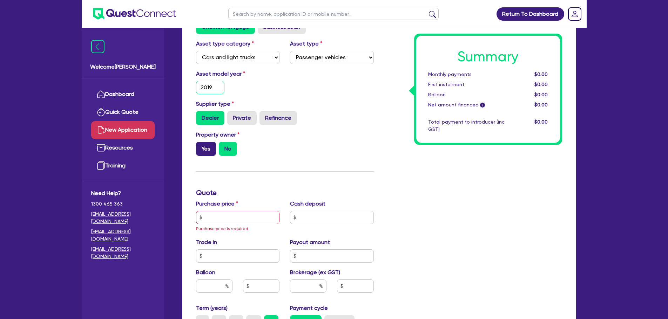
type input "2019"
click at [205, 146] on label "Yes" at bounding box center [206, 149] width 20 height 14
click at [200, 146] on input "Yes" at bounding box center [198, 144] width 5 height 5
radio input "true"
click at [228, 149] on label "No" at bounding box center [228, 149] width 18 height 14
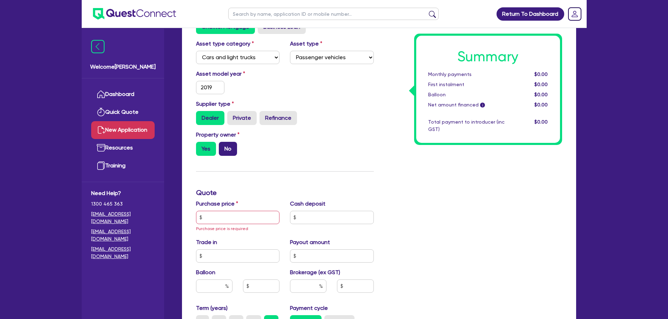
click at [223, 147] on input "No" at bounding box center [221, 144] width 5 height 5
radio input "true"
click at [229, 217] on input "text" at bounding box center [238, 217] width 84 height 13
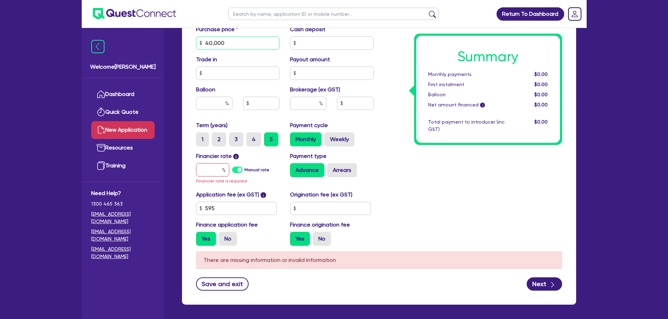
scroll to position [350, 0]
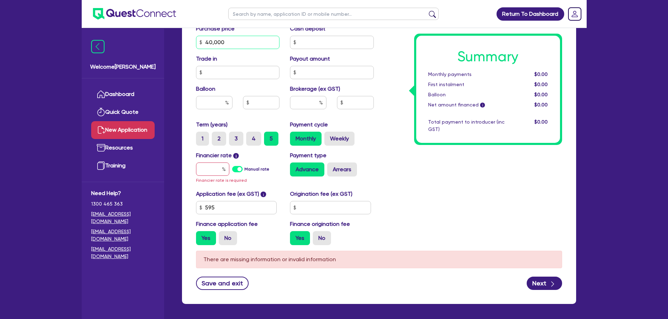
type input "40,000"
click at [212, 173] on input "text" at bounding box center [212, 169] width 33 height 13
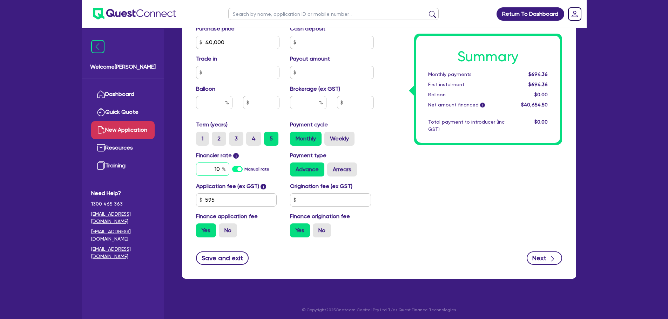
type input "10"
click at [540, 261] on button "Next" at bounding box center [543, 258] width 35 height 13
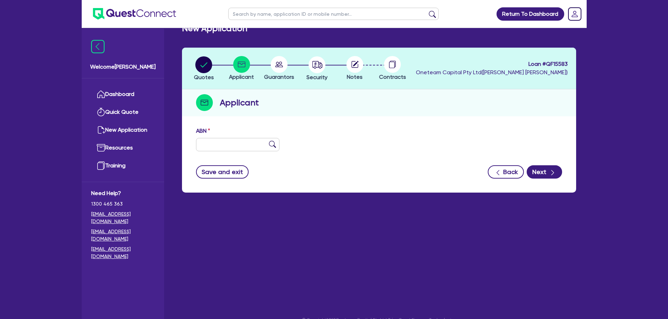
scroll to position [28, 0]
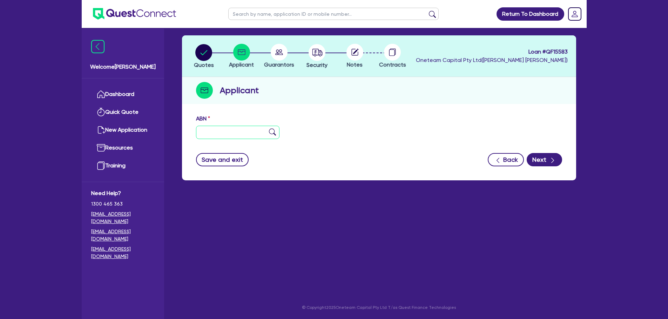
click at [206, 131] on input "text" at bounding box center [238, 132] width 84 height 13
paste input "68 690 168 757"
type input "68 690 168 757"
click at [271, 131] on img at bounding box center [272, 132] width 7 height 7
type input "SA SOLID ROOFING PTY LTD"
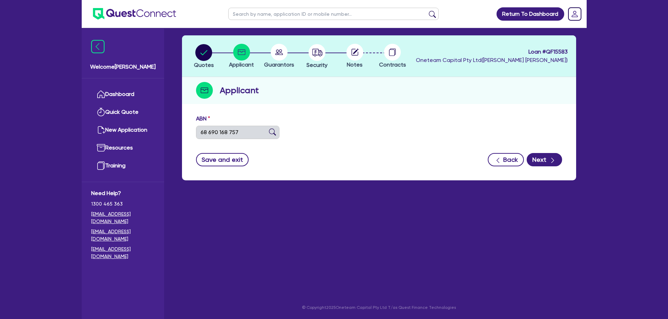
type input "SA SOLID ROOFING"
select select "COMPANY"
type input "[DATE]"
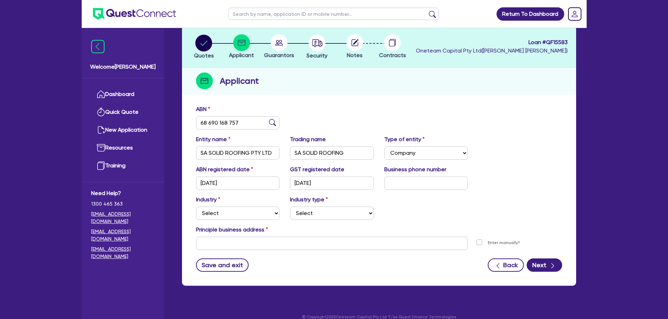
scroll to position [47, 0]
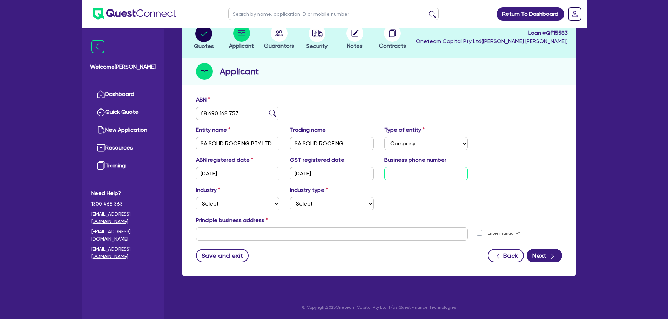
click at [420, 168] on input "text" at bounding box center [426, 173] width 84 height 13
click at [238, 202] on select "Select Accomodation & Food Services Administrative & Support Services Agricultu…" at bounding box center [238, 203] width 84 height 13
select select "BUILDING_CONSTRUCTION"
click at [196, 197] on select "Select Accomodation & Food Services Administrative & Support Services Agricultu…" at bounding box center [238, 203] width 84 height 13
click at [328, 199] on select "Select Trades People Providing Services Direct to Consumers Trades People Provi…" at bounding box center [332, 203] width 84 height 13
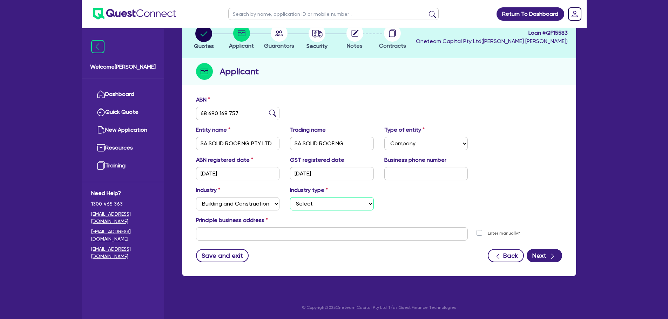
select select "TRADES_SERVICES_BUSINESSES_GOVERNMENT"
click at [290, 197] on select "Select Trades People Providing Services Direct to Consumers Trades People Provi…" at bounding box center [332, 203] width 84 height 13
click at [301, 243] on form "ABN 68 690 168 757 Entity name SA SOLID ROOFING PTY LTD Trading name SA SOLID R…" at bounding box center [379, 179] width 366 height 167
click at [302, 233] on input "text" at bounding box center [332, 233] width 272 height 13
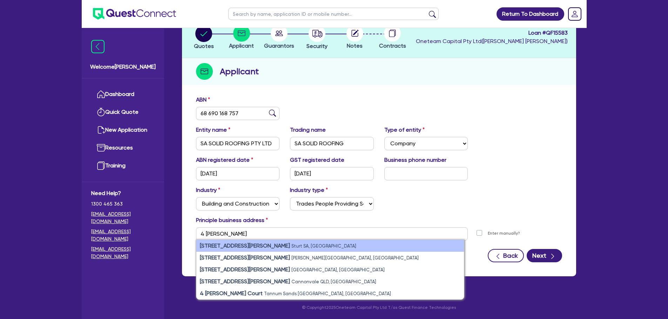
click at [293, 246] on li "4 Myer Road Sturt SA, Australia" at bounding box center [329, 246] width 267 height 12
type input "4 Myer Rd Sturt SA 5047"
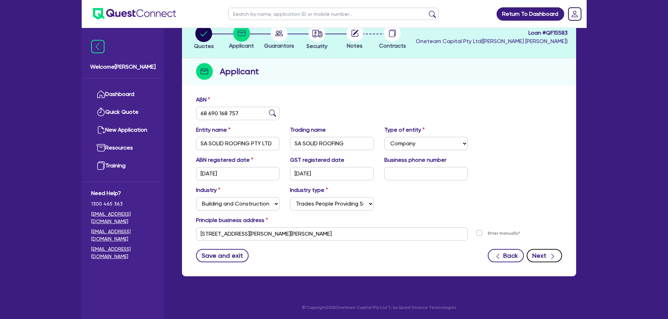
click at [541, 256] on button "Next" at bounding box center [543, 255] width 35 height 13
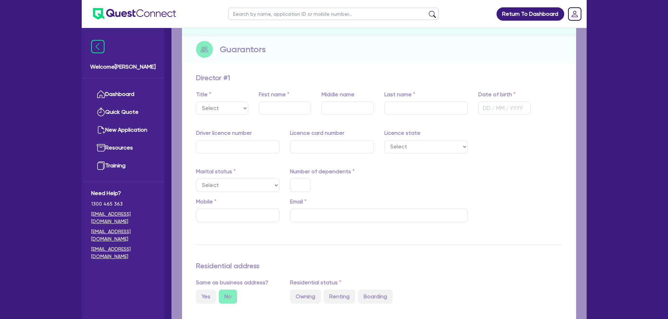
scroll to position [105, 0]
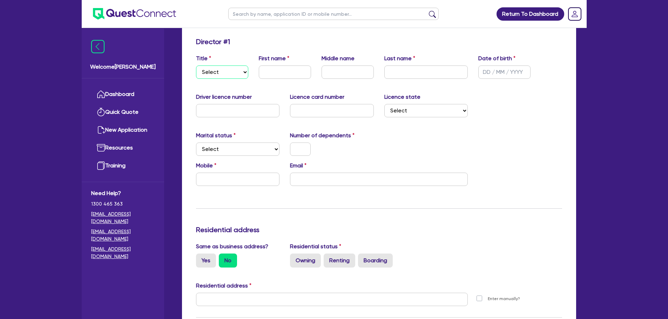
click at [218, 73] on select "Select Mr Mrs Ms Miss Dr" at bounding box center [222, 72] width 52 height 13
select select "MR"
click at [196, 66] on select "Select Mr Mrs Ms Miss Dr" at bounding box center [222, 72] width 52 height 13
drag, startPoint x: 264, startPoint y: 77, endPoint x: 268, endPoint y: 77, distance: 4.6
click at [264, 77] on input "text" at bounding box center [285, 72] width 52 height 13
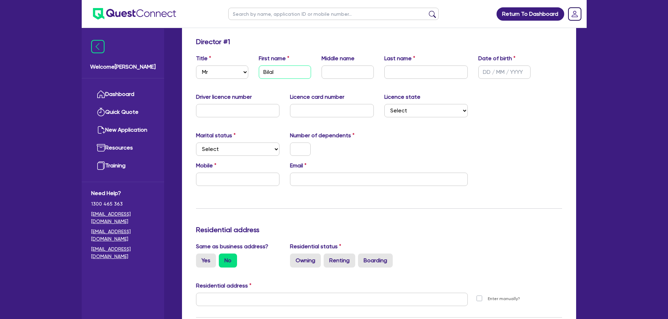
type input "Bilal"
type input "Ahmed"
click at [352, 73] on input "text" at bounding box center [347, 72] width 52 height 13
click at [514, 72] on input "text" at bounding box center [504, 72] width 52 height 13
type input "[DATE]"
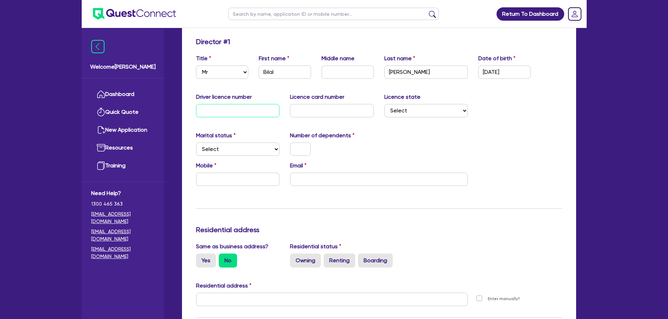
click at [222, 105] on input "text" at bounding box center [238, 110] width 84 height 13
click at [226, 145] on select "Select Single Married De Facto / Partner" at bounding box center [238, 149] width 84 height 13
select select "SINGLE"
click at [196, 143] on select "Select Single Married De Facto / Partner" at bounding box center [238, 149] width 84 height 13
click at [292, 145] on input "text" at bounding box center [300, 149] width 21 height 13
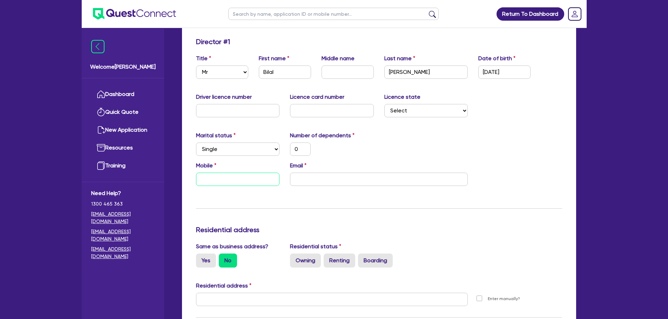
click at [253, 179] on input "text" at bounding box center [238, 179] width 84 height 13
type input "0"
type input "04"
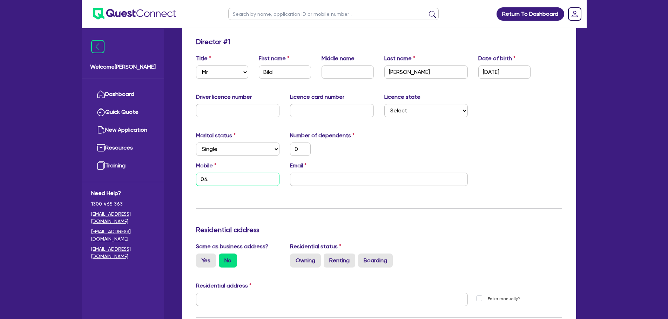
type input "0"
type input "041"
type input "0"
type input "0415"
type input "0"
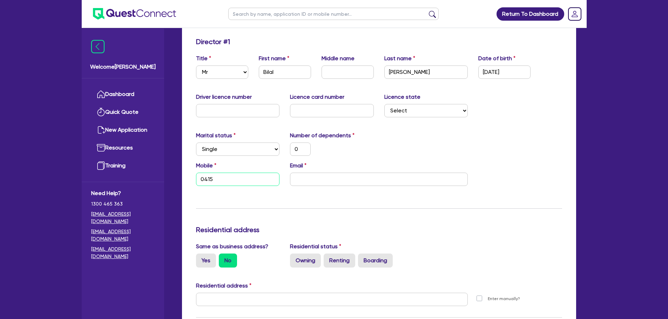
type input "0415 1"
type input "0"
type input "0415 10"
type input "0"
type input "0415 105"
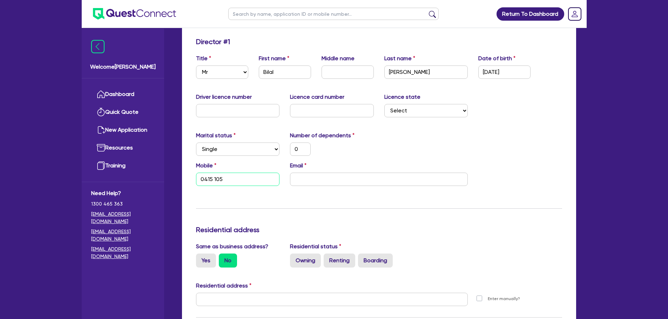
type input "0"
type input "0415 105 8"
type input "0"
type input "0415 105 89"
type input "0"
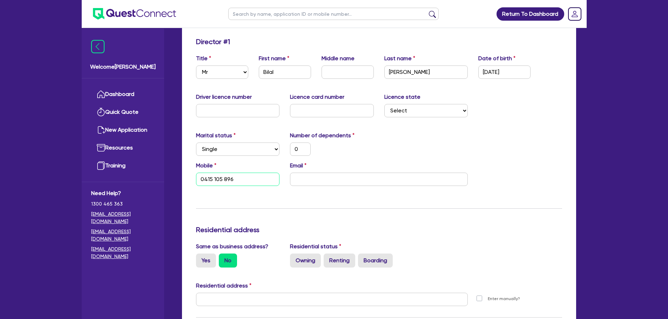
type input "0415 105 896"
click at [365, 175] on input "email" at bounding box center [379, 179] width 178 height 13
paste input "[EMAIL_ADDRESS][DOMAIN_NAME]"
type input "0"
type input "0415 105 896"
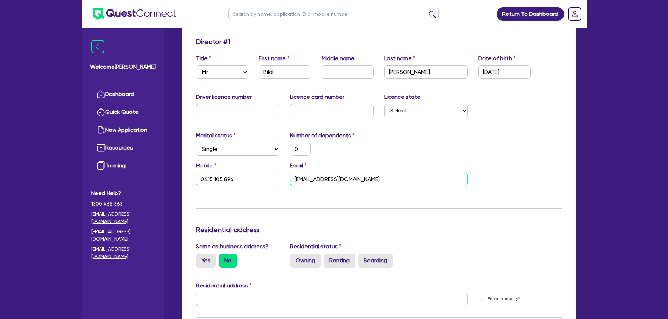
scroll to position [210, 0]
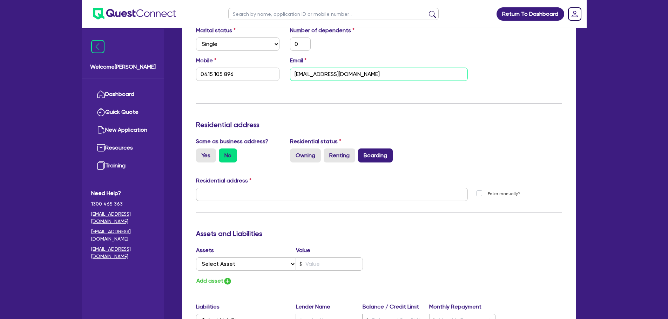
type input "[EMAIL_ADDRESS][DOMAIN_NAME]"
click at [374, 158] on label "Boarding" at bounding box center [375, 156] width 35 height 14
click at [362, 153] on input "Boarding" at bounding box center [360, 151] width 5 height 5
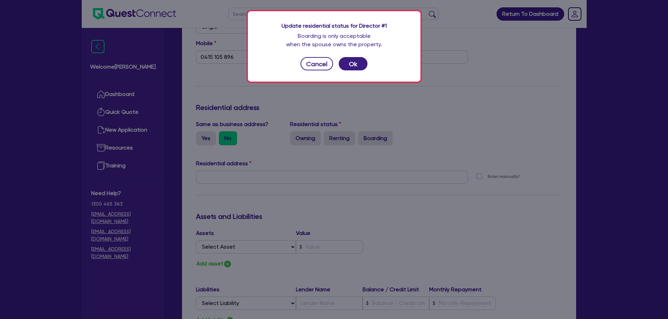
scroll to position [280, 0]
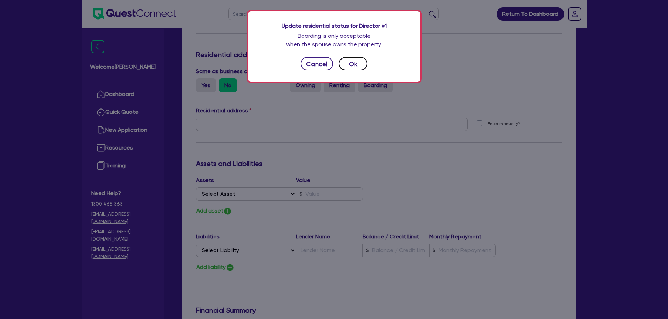
click at [348, 62] on button "Ok" at bounding box center [353, 63] width 29 height 13
type input "0"
type input "0415 105 896"
radio input "true"
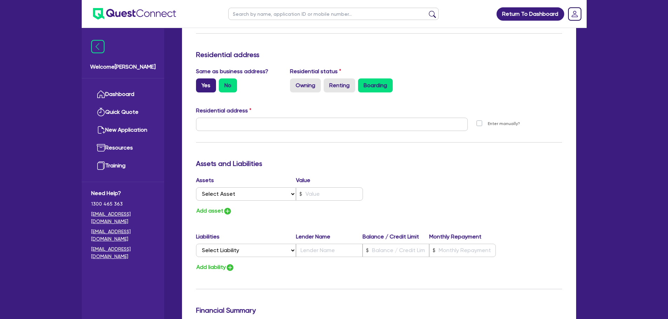
click at [211, 86] on label "Yes" at bounding box center [206, 86] width 20 height 14
click at [200, 83] on input "Yes" at bounding box center [198, 81] width 5 height 5
radio input "true"
type input "0"
type input "0415 105 896"
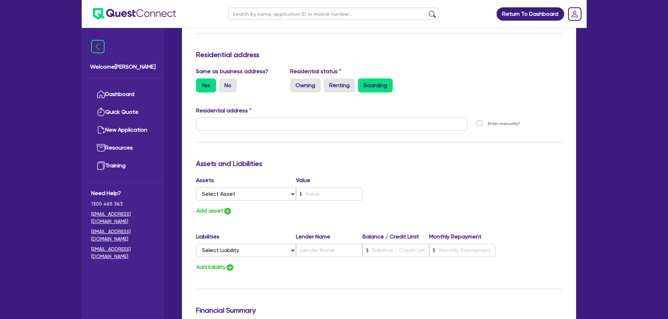
type input "[STREET_ADDRESS][PERSON_NAME][PERSON_NAME]"
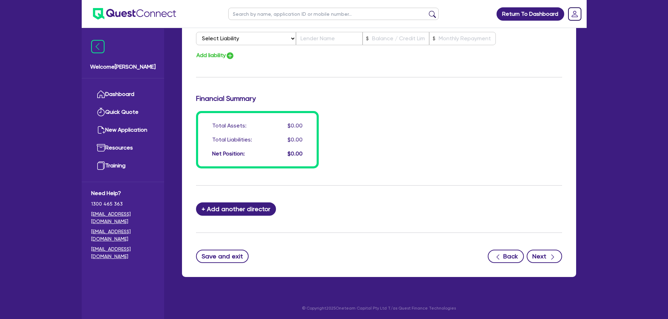
scroll to position [493, 0]
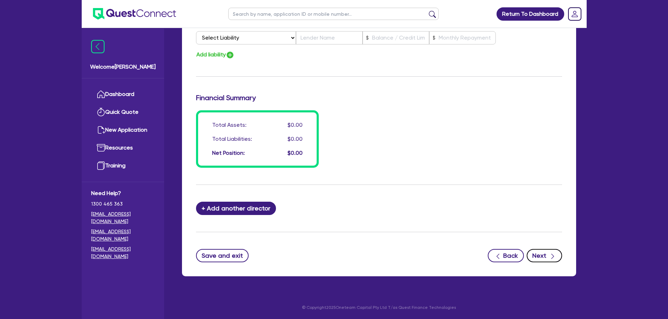
click at [546, 251] on button "Next" at bounding box center [543, 255] width 35 height 13
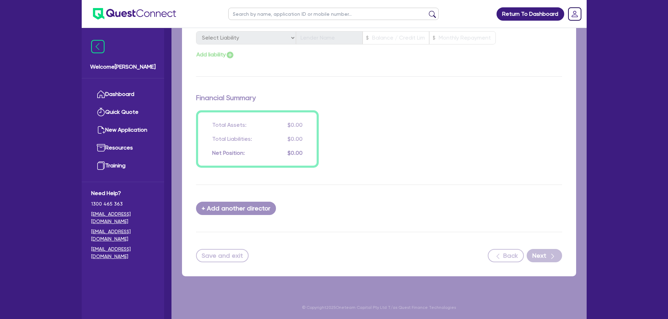
select select "CARS_AND_LIGHT_TRUCKS"
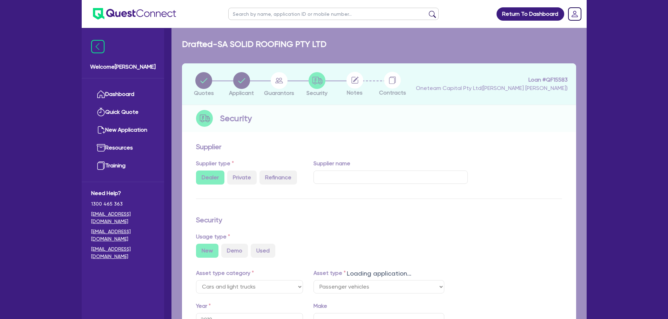
select select "PASSENGER_VEHICLES"
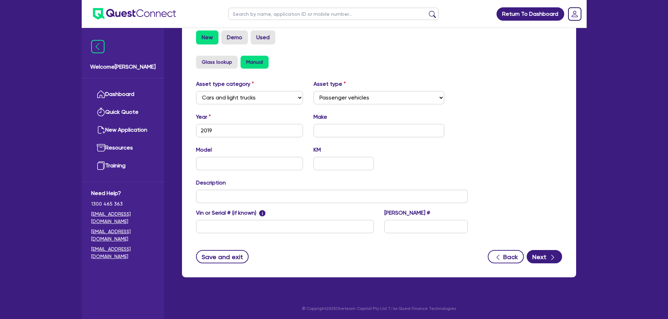
scroll to position [220, 0]
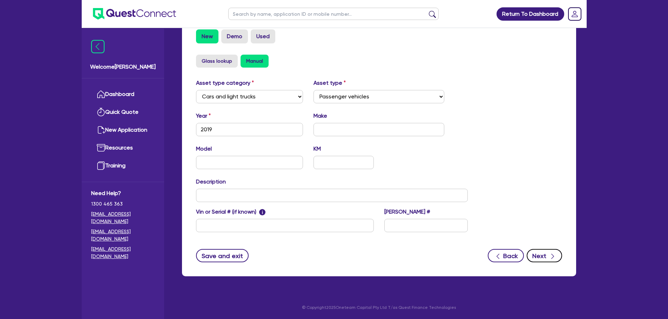
click at [544, 258] on button "Next" at bounding box center [543, 255] width 35 height 13
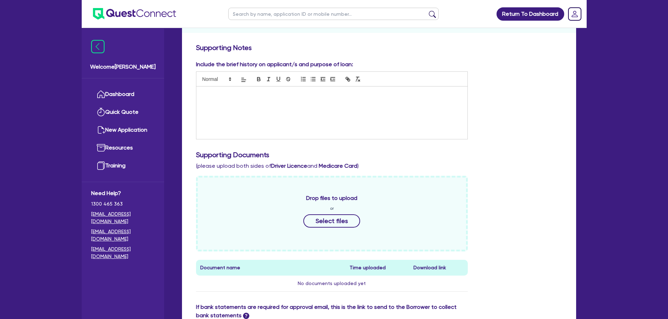
scroll to position [105, 0]
click at [326, 107] on div at bounding box center [331, 112] width 271 height 53
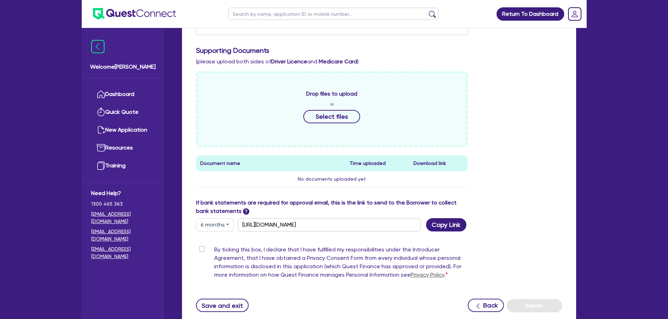
scroll to position [259, 0]
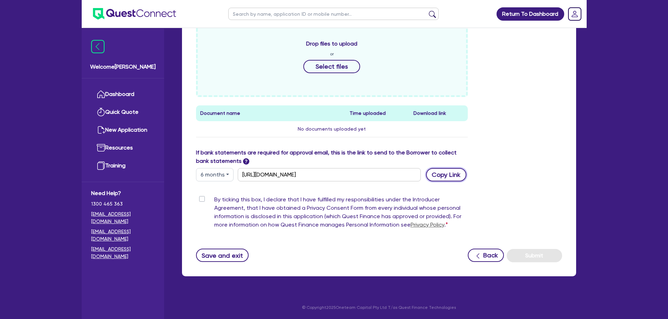
click at [443, 173] on button "Copy Link" at bounding box center [446, 174] width 40 height 13
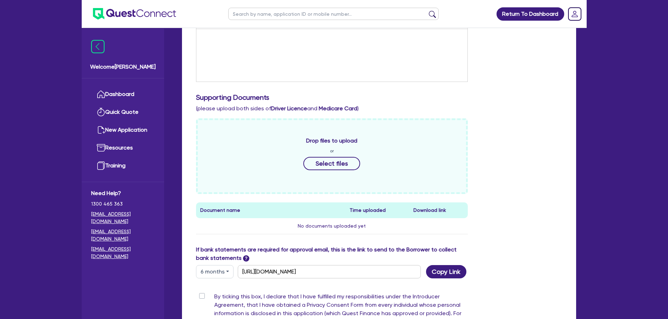
scroll to position [224, 0]
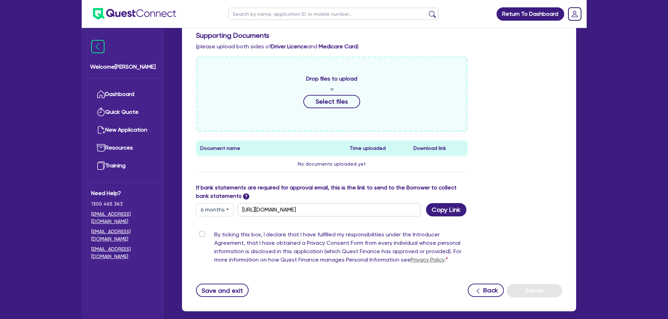
click at [214, 233] on label "By ticking this box, I declare that I have fulfilled my responsibilities under …" at bounding box center [341, 249] width 254 height 36
click at [202, 233] on input "By ticking this box, I declare that I have fulfilled my responsibilities under …" at bounding box center [199, 234] width 6 height 7
checkbox input "true"
click at [531, 292] on button "Submit" at bounding box center [533, 290] width 55 height 13
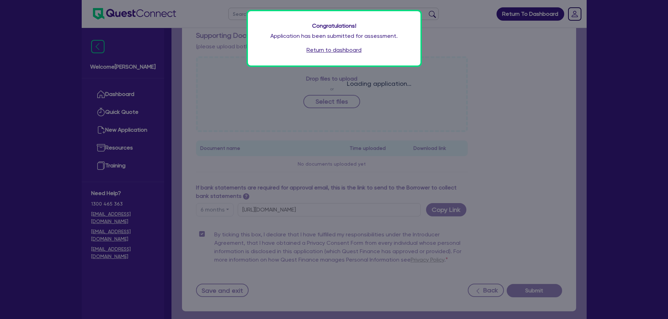
click at [319, 49] on link "Return to dashboard" at bounding box center [333, 50] width 55 height 8
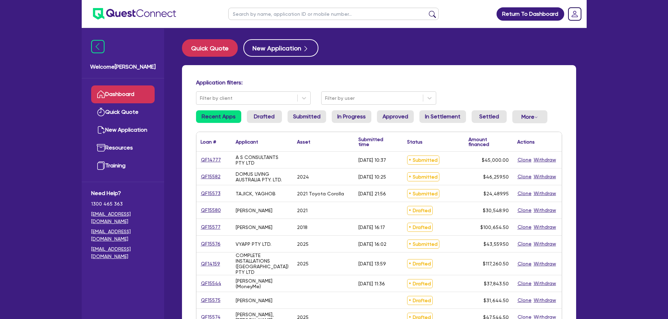
click at [305, 11] on input "text" at bounding box center [333, 14] width 210 height 12
click at [204, 159] on link "QF14777" at bounding box center [210, 160] width 21 height 8
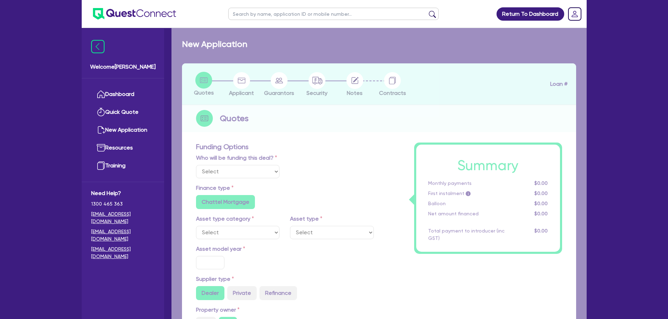
select select "Other"
radio input "false"
radio input "true"
type input "45,000"
type input "4"
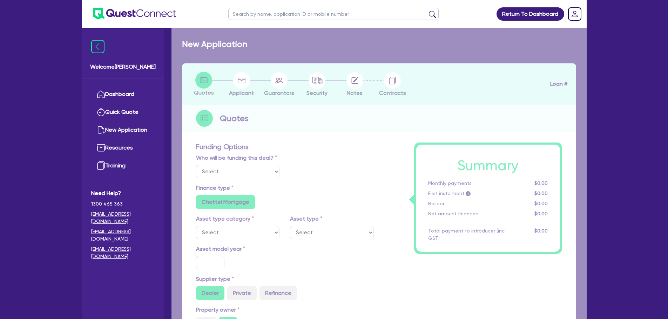
type input "1,800"
type input "6.49"
type input "550"
radio input "false"
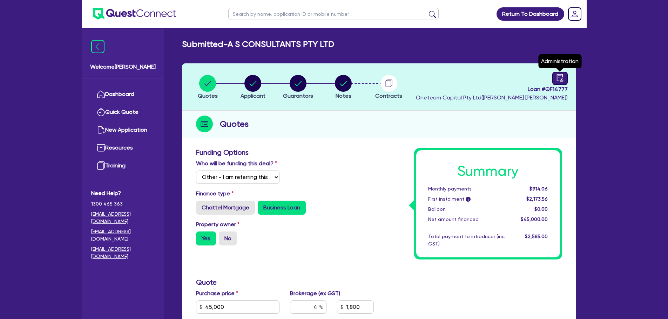
click at [564, 73] on div at bounding box center [559, 78] width 15 height 13
select select "SUBMITTED_NEW"
select select "Other"
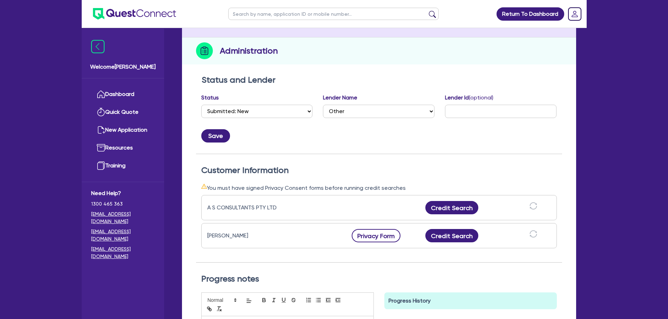
scroll to position [175, 0]
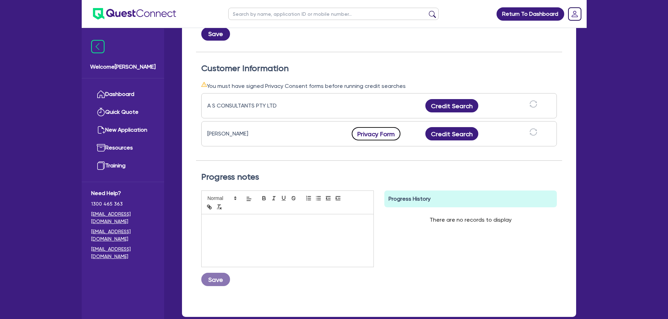
click at [370, 136] on button "Privacy Form" at bounding box center [376, 133] width 49 height 13
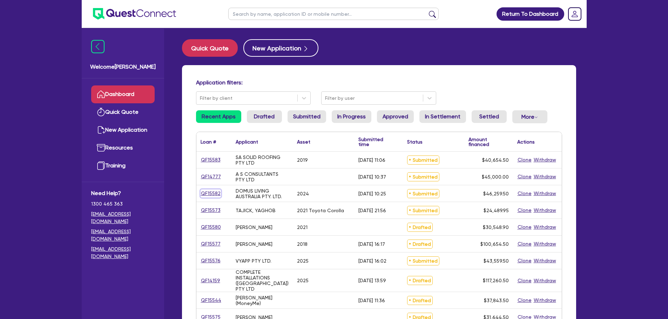
click at [209, 195] on link "QF15582" at bounding box center [210, 194] width 20 height 8
select select "Other"
select select "CARS_AND_LIGHT_TRUCKS"
select select "VANS_AND_UTES"
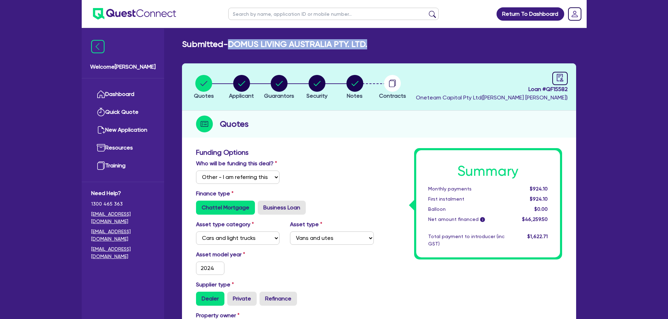
drag, startPoint x: 237, startPoint y: 46, endPoint x: 368, endPoint y: 47, distance: 131.1
click at [368, 47] on div "Submitted - DOMUS LIVING AUSTRALIA PTY. LTD." at bounding box center [379, 44] width 404 height 10
click at [350, 86] on circle "button" at bounding box center [354, 83] width 17 height 17
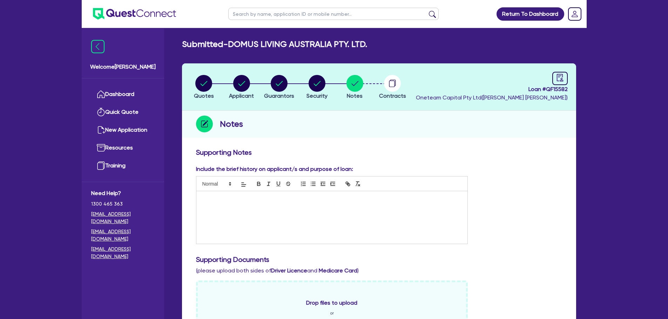
click at [331, 210] on div at bounding box center [331, 217] width 271 height 53
click at [325, 214] on div at bounding box center [331, 217] width 271 height 53
click at [244, 84] on circle "button" at bounding box center [241, 83] width 17 height 17
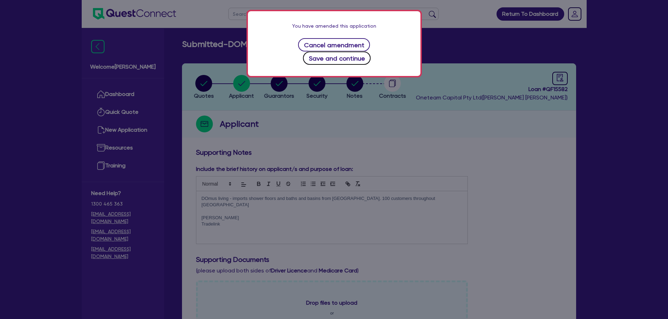
click at [370, 52] on button "Save and continue" at bounding box center [337, 58] width 68 height 13
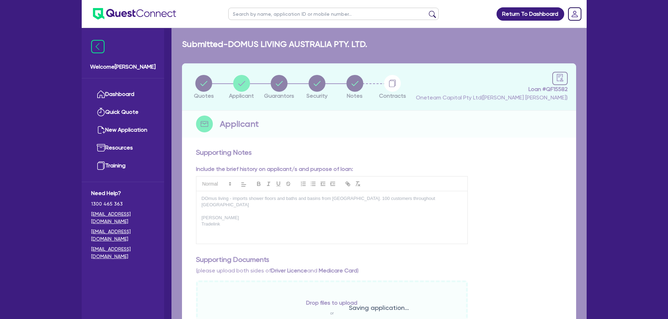
select select "COMPANY"
select select "PROFESSIONAL"
select select "ARCHITECTS"
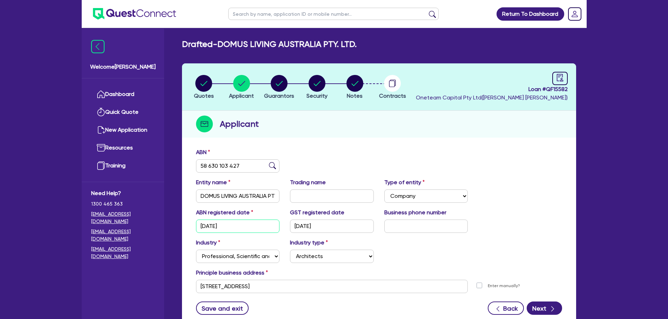
drag, startPoint x: 244, startPoint y: 228, endPoint x: 212, endPoint y: 227, distance: 31.9
click at [212, 227] on input "19/11/2018" at bounding box center [238, 226] width 84 height 13
click at [335, 154] on div "ABN 58 630 103 427" at bounding box center [379, 163] width 376 height 30
drag, startPoint x: 199, startPoint y: 196, endPoint x: 293, endPoint y: 201, distance: 93.4
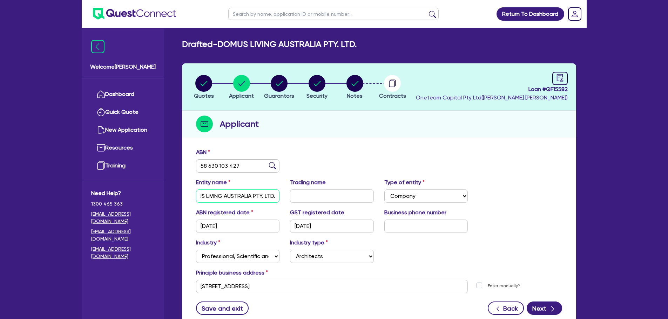
click at [293, 201] on div "Entity name DOMUS LIVING AUSTRALIA PTY. LTD. Trading name Type of entity Select…" at bounding box center [379, 193] width 376 height 30
click at [256, 215] on div "ABN registered date 19/11/2018" at bounding box center [238, 221] width 94 height 25
drag, startPoint x: 201, startPoint y: 196, endPoint x: 277, endPoint y: 202, distance: 75.9
click at [277, 202] on input "DOMUS LIVING AUSTRALIA PTY. LTD." at bounding box center [238, 196] width 84 height 13
click at [259, 219] on div "ABN registered date 19/11/2018" at bounding box center [238, 221] width 94 height 25
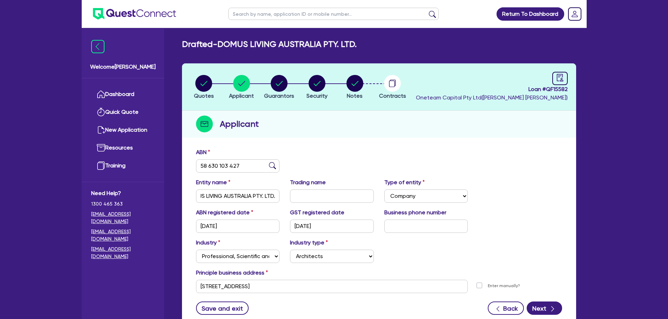
scroll to position [0, 0]
click at [259, 229] on input "19/11/2018" at bounding box center [238, 226] width 84 height 13
click at [333, 227] on input "19/11/2018" at bounding box center [332, 226] width 84 height 13
click at [410, 225] on input "text" at bounding box center [426, 226] width 84 height 13
click at [352, 81] on circle "button" at bounding box center [354, 83] width 17 height 17
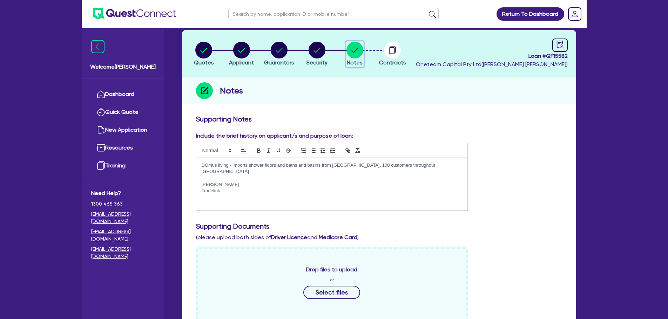
scroll to position [70, 0]
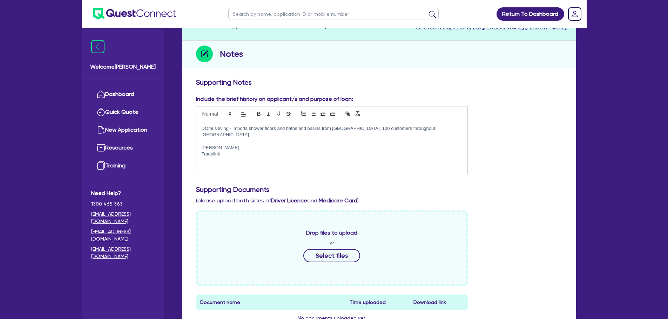
click at [237, 151] on p "Tradelink" at bounding box center [332, 154] width 261 height 6
click at [209, 128] on p "DOmus living - imports shower floors and baths and basins from Italy. 100 custo…" at bounding box center [332, 131] width 261 height 13
click at [398, 127] on p "Domus living - imports shower floors and baths and basins from Italy. 100 custo…" at bounding box center [332, 131] width 261 height 13
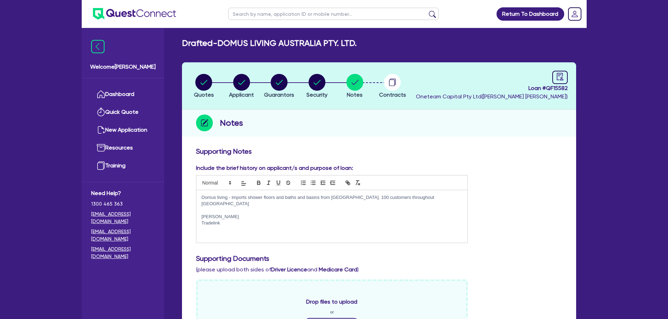
scroll to position [0, 0]
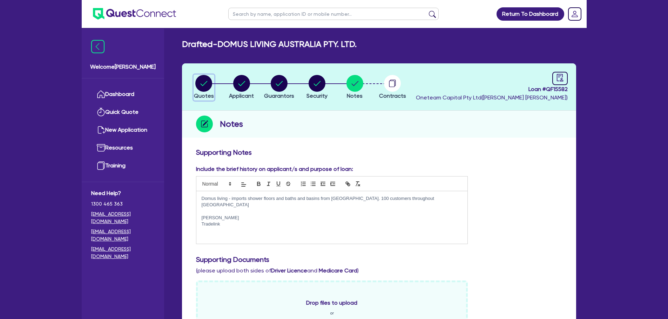
click at [205, 86] on circle "button" at bounding box center [203, 83] width 17 height 17
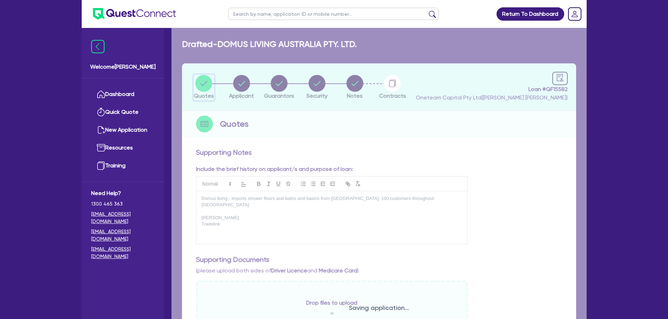
select select "Other"
select select "CARS_AND_LIGHT_TRUCKS"
select select "VANS_AND_UTES"
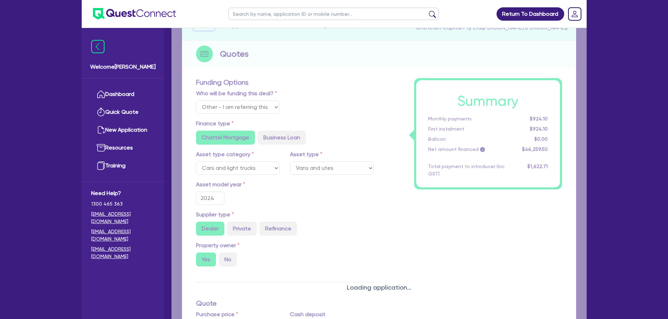
type input "55,000"
type input "10,000"
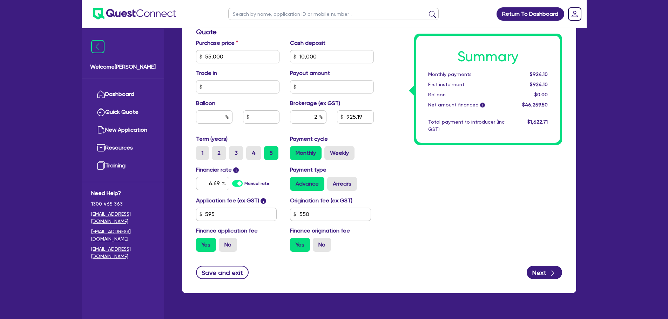
scroll to position [323, 0]
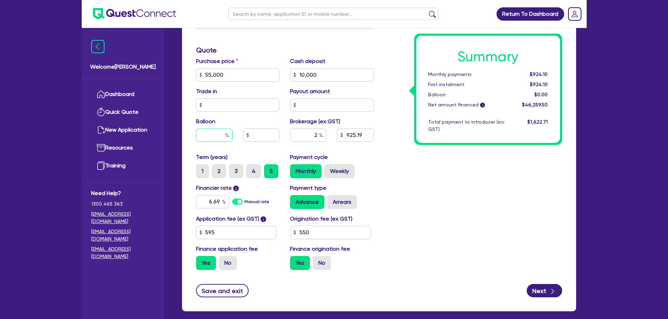
click at [210, 136] on input "text" at bounding box center [214, 135] width 36 height 13
type input "55,000"
type input "10,000"
type input "2"
type input "55,000"
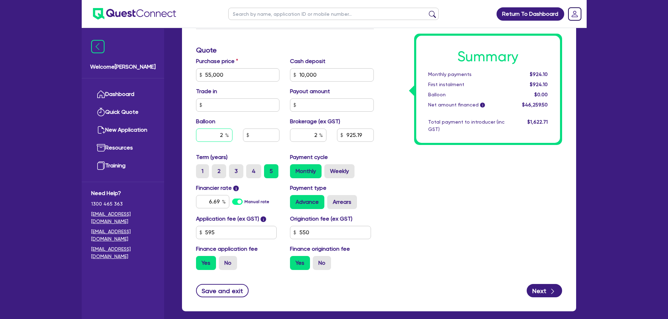
type input "10,000"
type input "25"
type input "55,000"
type input "10,000"
click at [265, 118] on div "Balloon 25" at bounding box center [238, 132] width 94 height 30
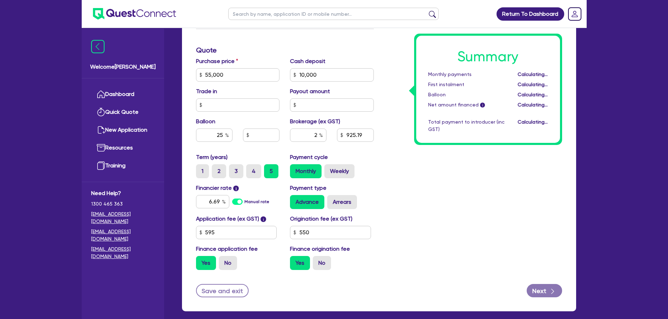
type input "55,000"
type input "10,000"
type input "13,750"
click at [547, 294] on button "Next" at bounding box center [543, 290] width 35 height 13
type input "55,000"
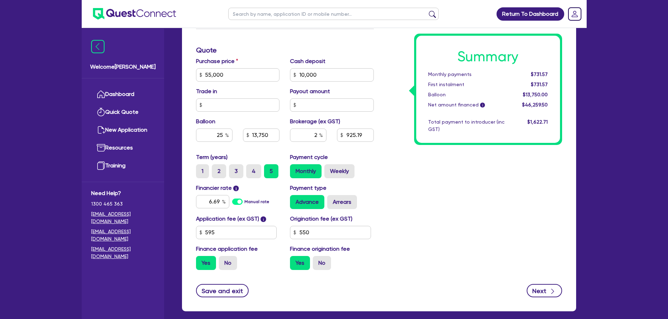
type input "10,000"
type input "13,750"
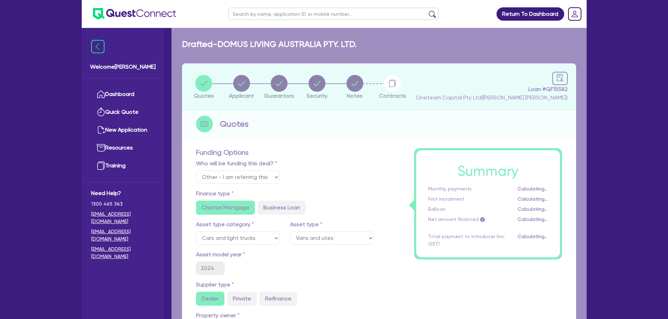
select select "COMPANY"
select select "PROFESSIONAL"
select select "ARCHITECTS"
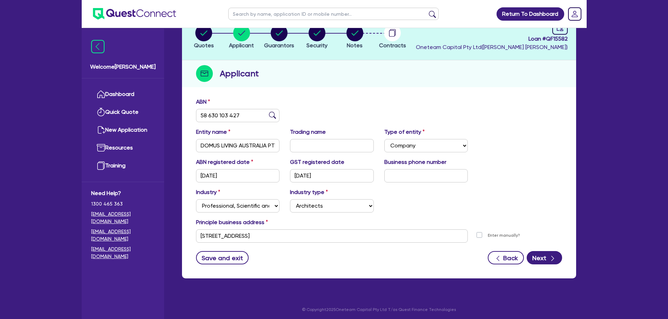
scroll to position [53, 0]
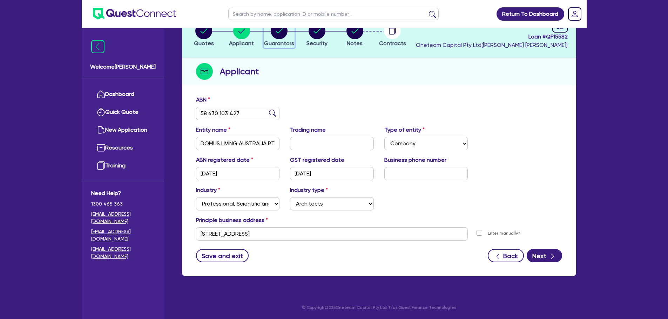
click at [277, 39] on button "Guarantors" at bounding box center [279, 35] width 31 height 26
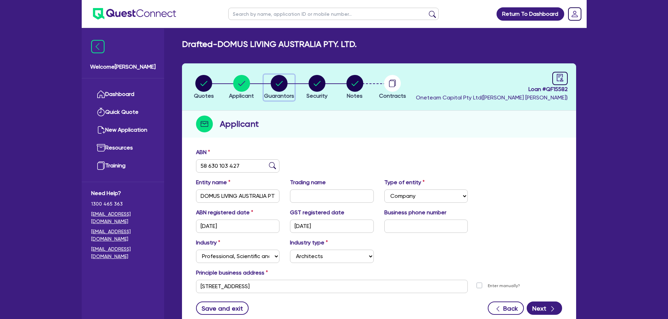
select select "MR"
select select "MARRIED"
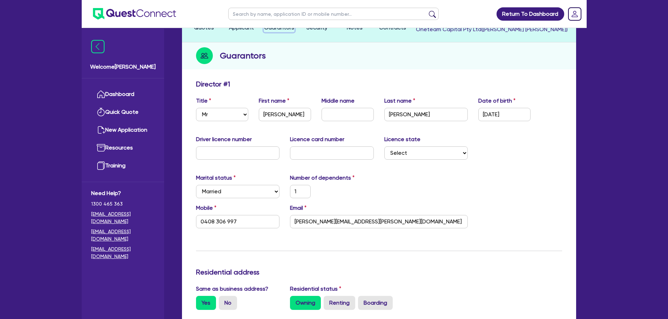
scroll to position [35, 0]
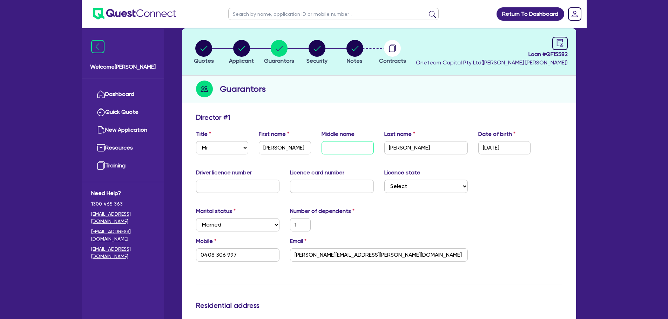
click at [352, 150] on input "text" at bounding box center [347, 147] width 52 height 13
type input "B"
type input "1"
type input "0408 306 997"
type input "Be"
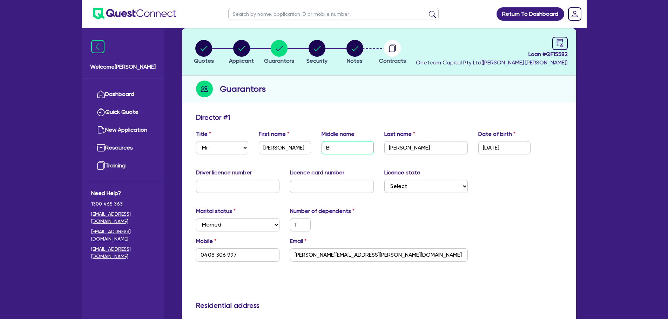
type input "1"
type input "0408 306 997"
type input "Ber"
type input "1"
type input "0408 306 997"
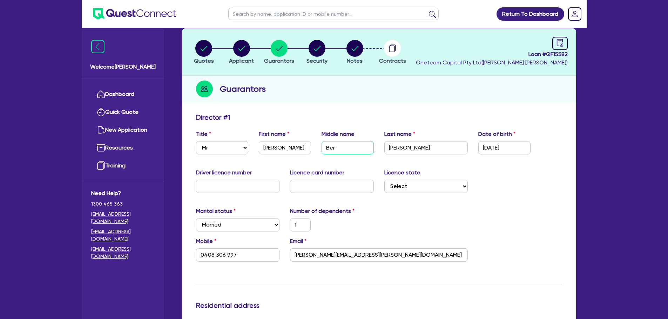
type input "Bern"
type input "1"
type input "0408 306 997"
type input "Berna"
type input "1"
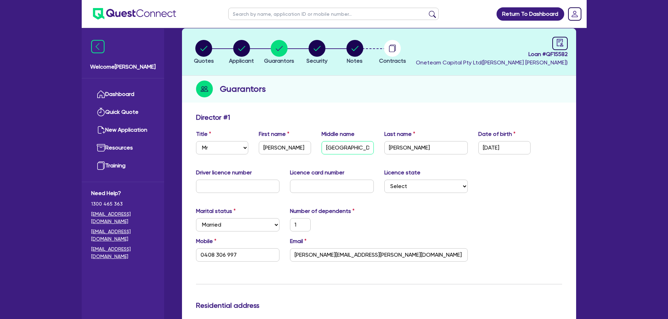
type input "0408 306 997"
type input "Bernan"
type input "1"
type input "0408 306 997"
type input "Bernanr"
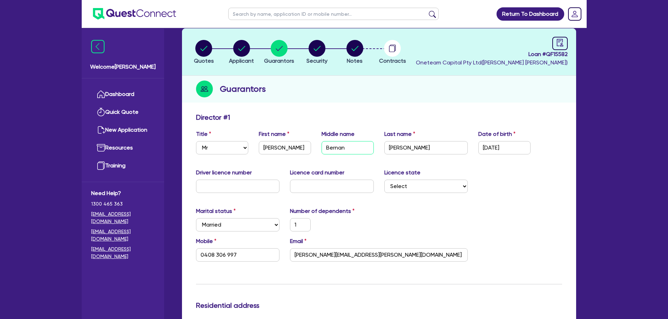
type input "1"
type input "0408 306 997"
type input "Bernanrs"
type input "1"
type input "0408 306 997"
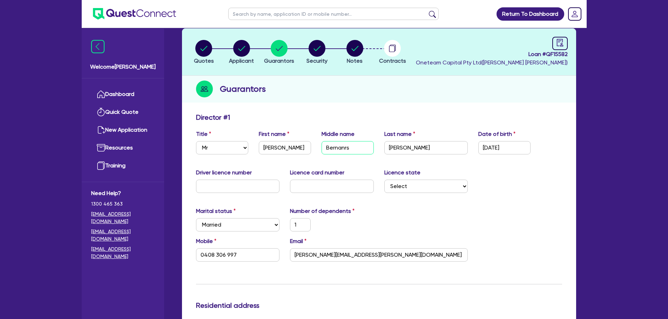
type input "Bernanr"
type input "1"
type input "0408 306 997"
type input "Bernan"
type input "1"
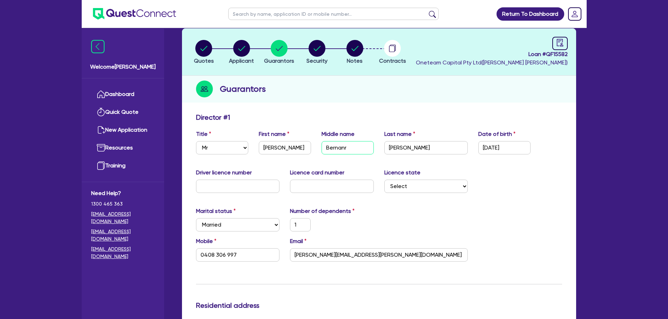
type input "0408 306 997"
type input "Berna"
type input "1"
type input "0408 306 997"
type input "Bernar"
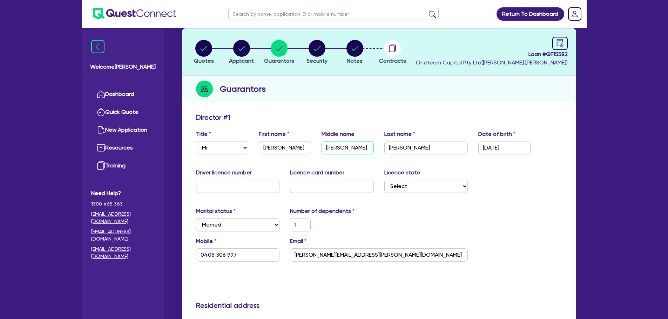
type input "1"
type input "0408 306 997"
type input "Bernard"
type input "1"
type input "0408 306 997"
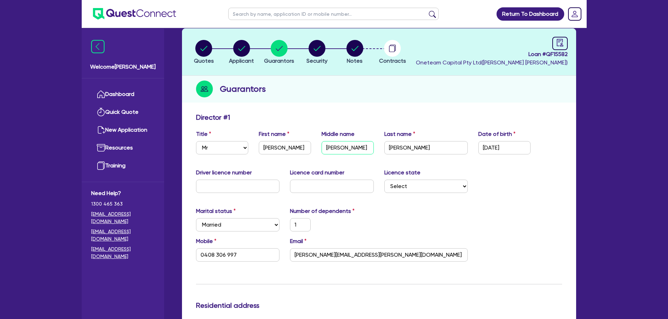
type input "Bernards"
type input "1"
type input "0408 306 997"
type input "Bernards"
type input "1"
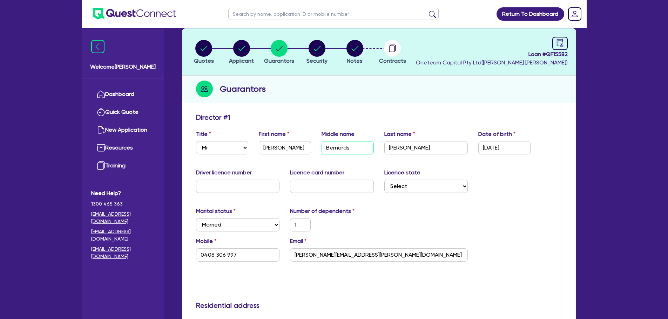
type input "0408 306 997"
type input "Bernards"
type input "1"
type input "0408 306 997"
type input "Bernard"
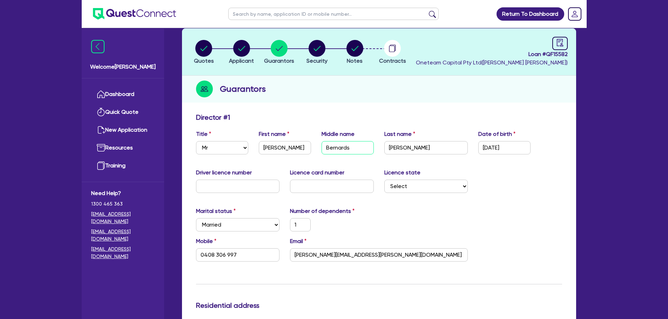
type input "1"
type input "0408 306 997"
type input "Bernard"
click at [413, 117] on div "Director # 1" at bounding box center [379, 118] width 376 height 11
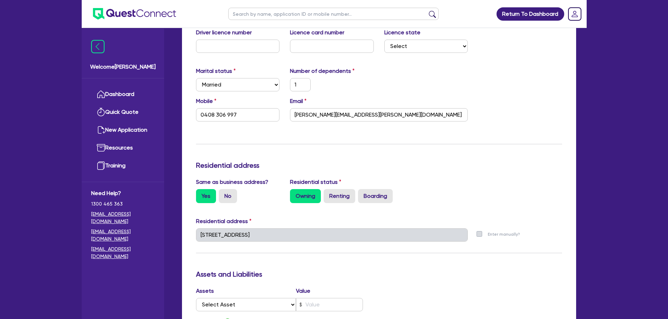
scroll to position [70, 0]
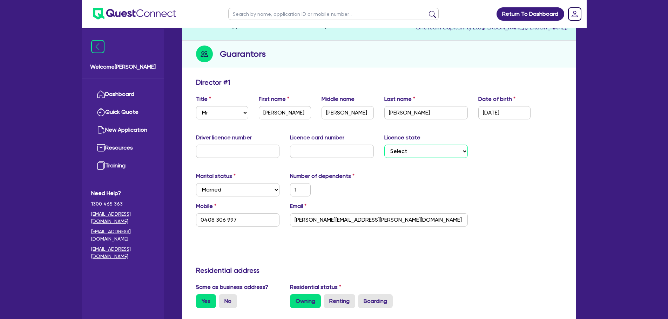
click at [438, 151] on select "Select NSW VIC QLD TAS ACT SA NT WA" at bounding box center [426, 151] width 84 height 13
select select "VIC"
click at [384, 145] on select "Select NSW VIC QLD TAS ACT SA NT WA" at bounding box center [426, 151] width 84 height 13
type input "1"
type input "0408 306 997"
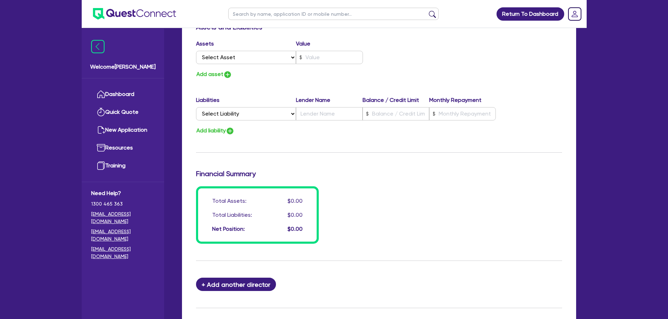
scroll to position [499, 0]
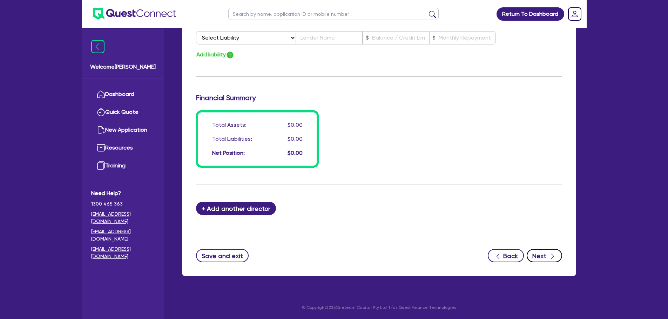
click at [545, 253] on button "Next" at bounding box center [543, 255] width 35 height 13
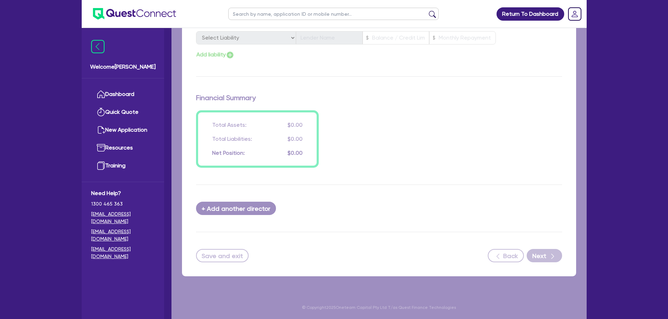
select select "CARS_AND_LIGHT_TRUCKS"
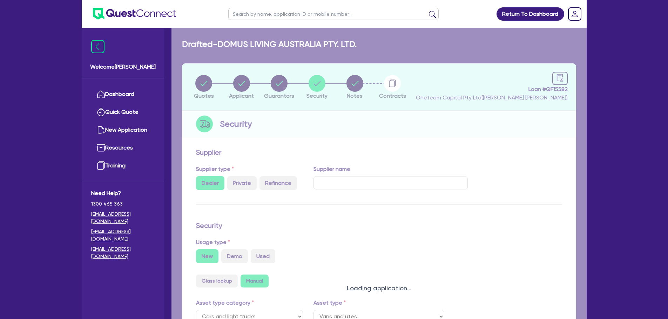
select select "VANS_AND_UTES"
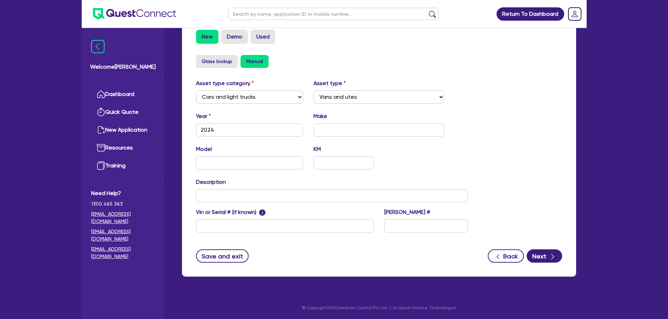
scroll to position [220, 0]
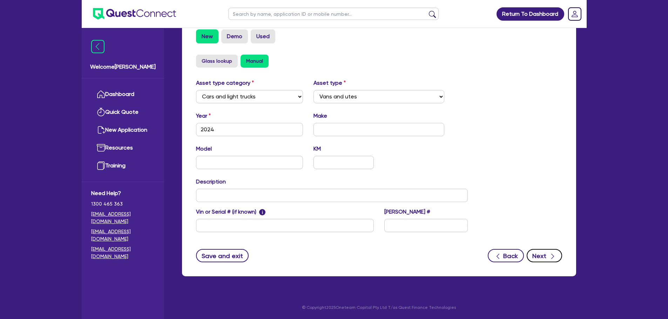
click at [544, 257] on button "Next" at bounding box center [543, 255] width 35 height 13
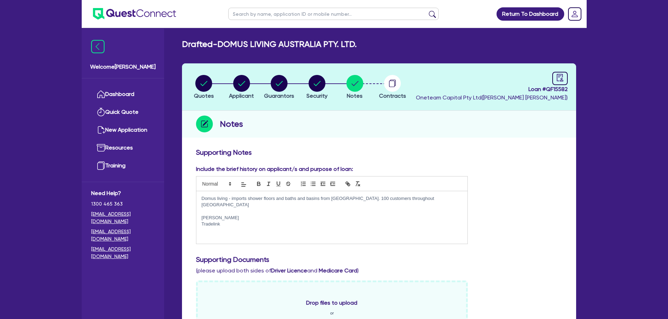
scroll to position [70, 0]
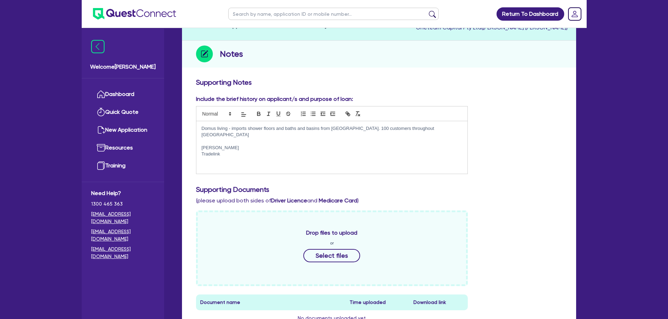
click at [345, 138] on p at bounding box center [332, 141] width 261 height 6
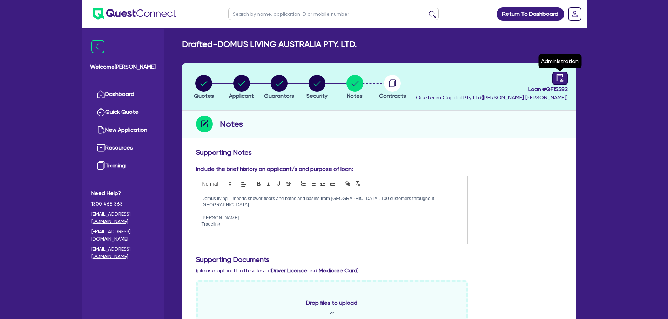
click at [560, 74] on icon "audit" at bounding box center [560, 78] width 8 height 8
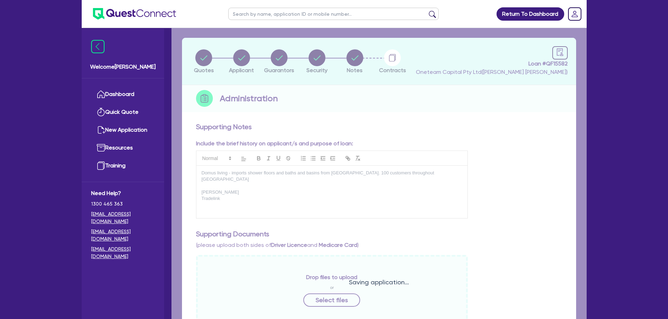
select select "DRAFTED_AMENDED"
select select "Other"
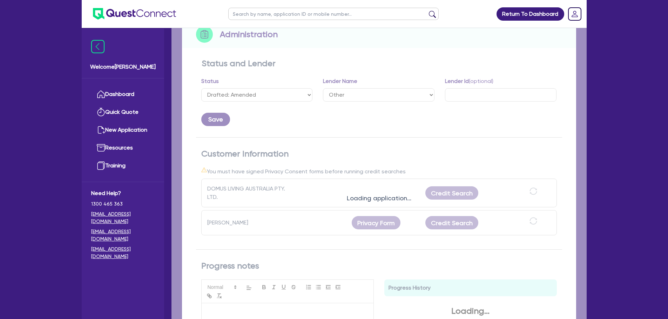
scroll to position [90, 0]
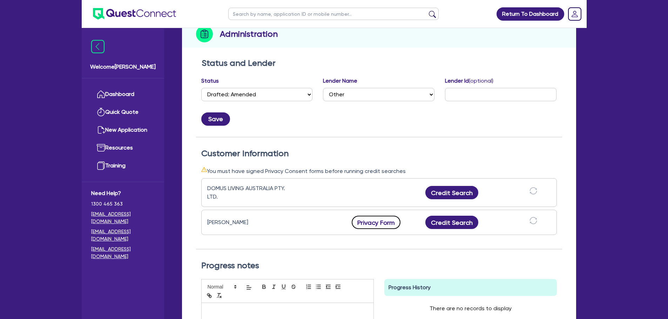
click at [372, 224] on button "Privacy Form" at bounding box center [376, 222] width 49 height 13
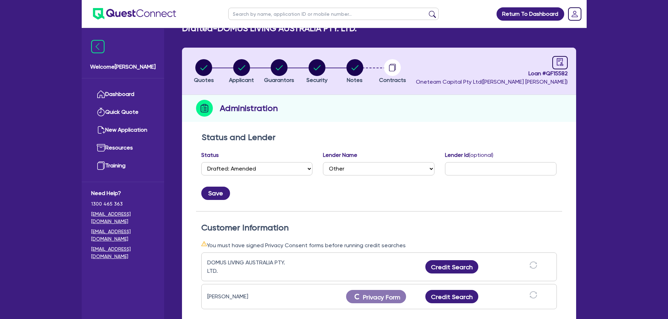
scroll to position [35, 0]
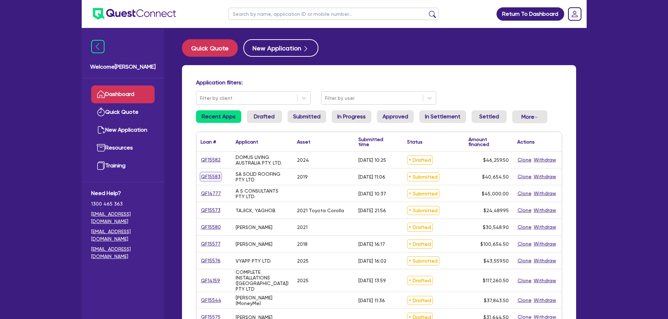
click at [210, 175] on link "QF15583" at bounding box center [210, 177] width 20 height 8
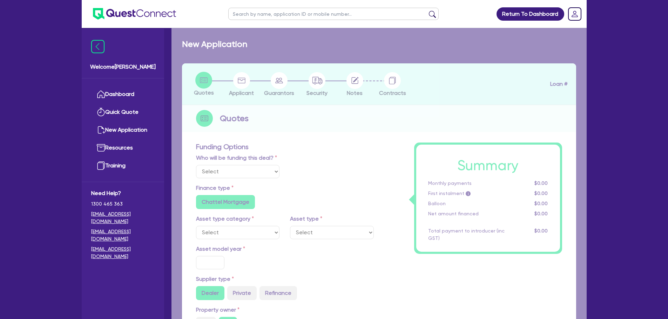
select select "Other"
select select "CARS_AND_LIGHT_TRUCKS"
type input "2019"
type input "40,000"
type input "10"
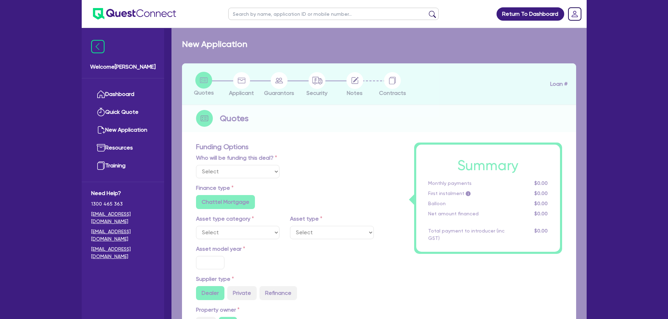
radio input "true"
select select "PASSENGER_VEHICLES"
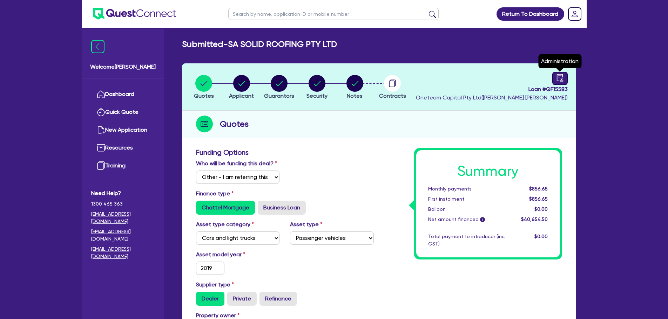
click at [562, 78] on icon "audit" at bounding box center [560, 78] width 8 height 8
select select "SUBMITTED_NEW"
select select "Other"
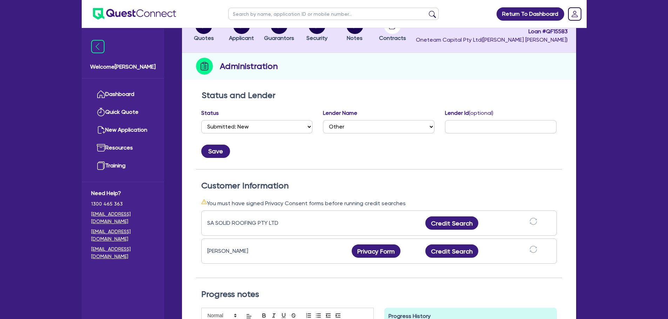
scroll to position [140, 0]
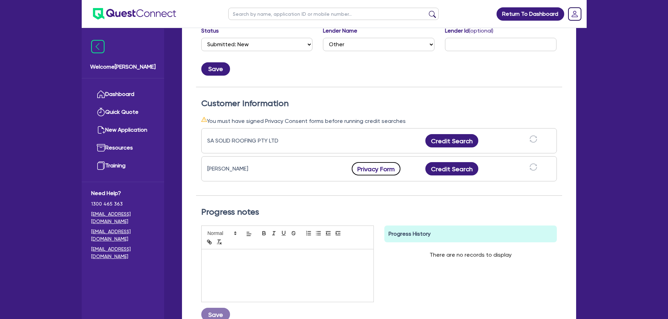
click at [378, 170] on button "Privacy Form" at bounding box center [376, 168] width 49 height 13
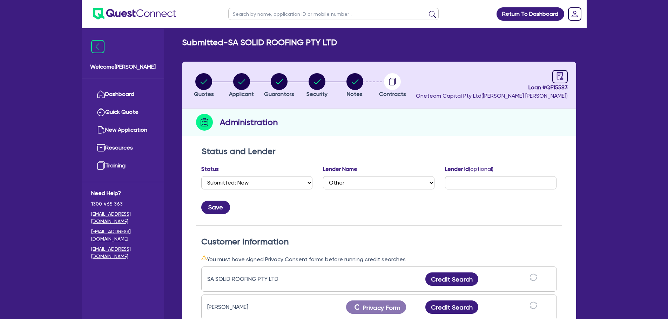
scroll to position [0, 0]
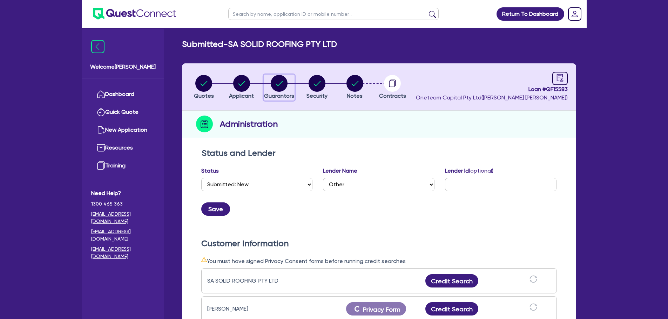
click at [276, 82] on circle "button" at bounding box center [279, 83] width 17 height 17
select select "MR"
select select "SINGLE"
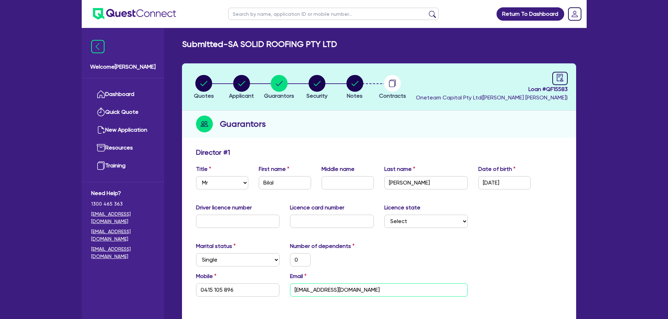
drag, startPoint x: 380, startPoint y: 291, endPoint x: 261, endPoint y: 282, distance: 118.8
click at [261, 282] on div "Mobile [PHONE_NUMBER] Email [EMAIL_ADDRESS][DOMAIN_NAME]" at bounding box center [379, 287] width 376 height 30
click at [307, 8] on input "text" at bounding box center [333, 14] width 210 height 12
click at [215, 20] on header "Return To Dashboard Edit Profile Logout" at bounding box center [334, 14] width 505 height 28
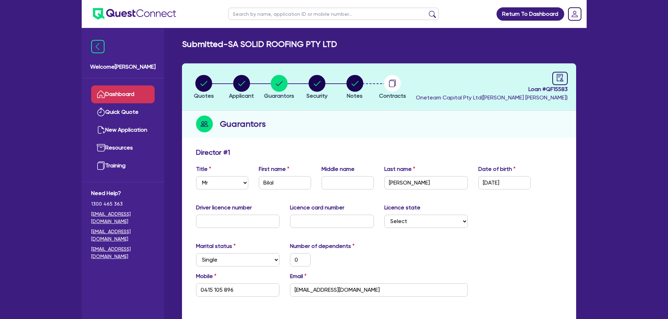
click at [132, 91] on link "Dashboard" at bounding box center [122, 95] width 63 height 18
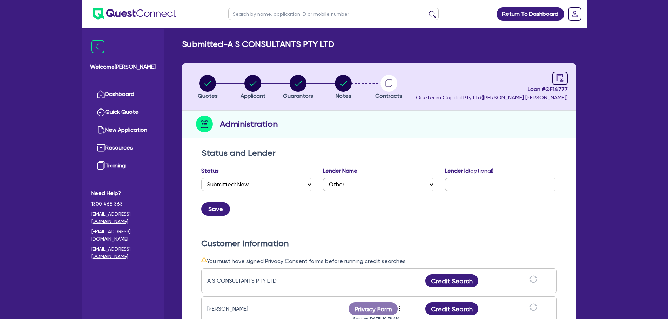
select select "SUBMITTED_NEW"
select select "Other"
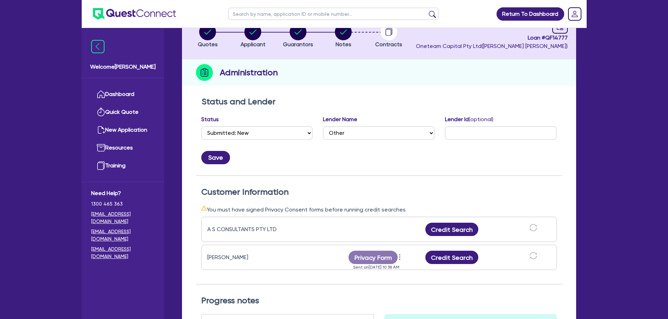
scroll to position [70, 0]
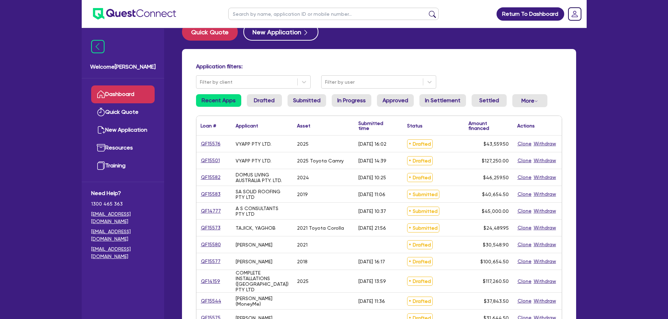
scroll to position [35, 0]
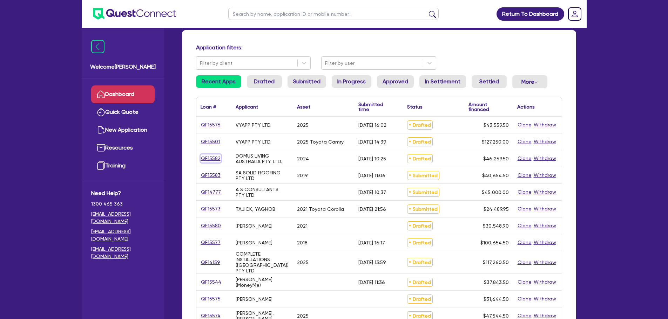
click at [207, 158] on link "QF15582" at bounding box center [210, 159] width 20 height 8
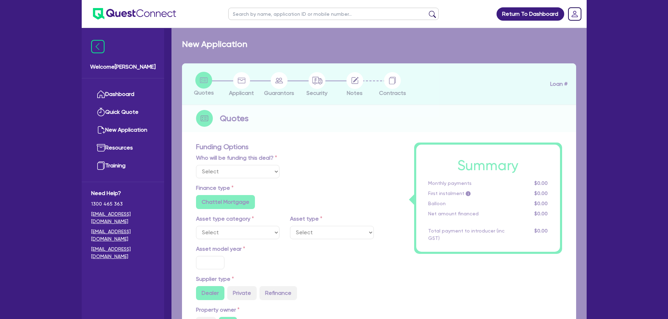
select select "Other"
select select "CARS_AND_LIGHT_TRUCKS"
type input "2024"
radio input "true"
type input "55,000"
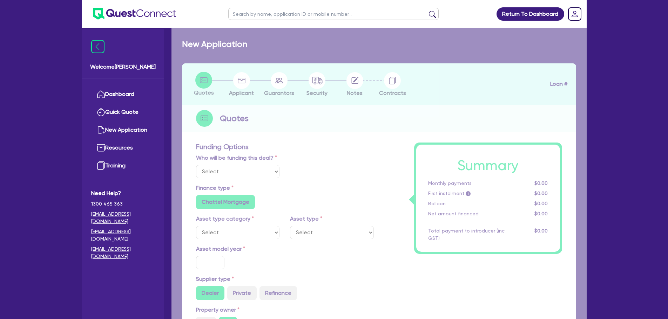
type input "10,000"
type input "25"
type input "13,750"
type input "2"
type input "925.19"
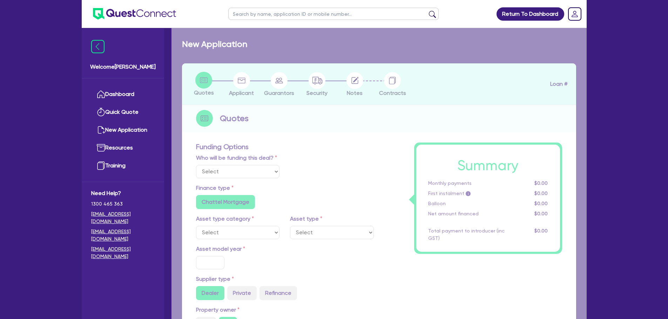
type input "6.69"
type input "550"
radio input "true"
select select "VANS_AND_UTES"
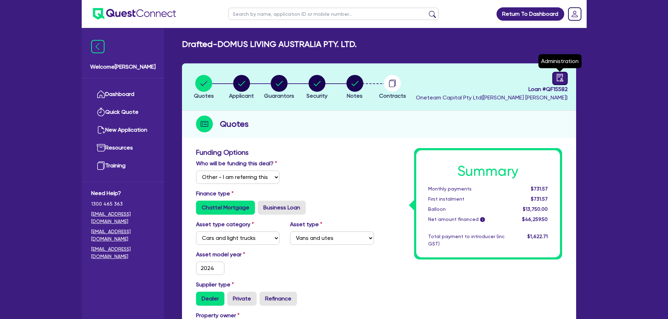
click at [562, 83] on div at bounding box center [559, 78] width 15 height 13
select select "DRAFTED_AMENDED"
select select "Other"
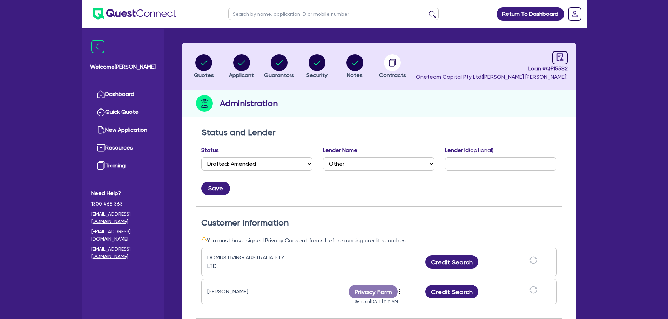
scroll to position [35, 0]
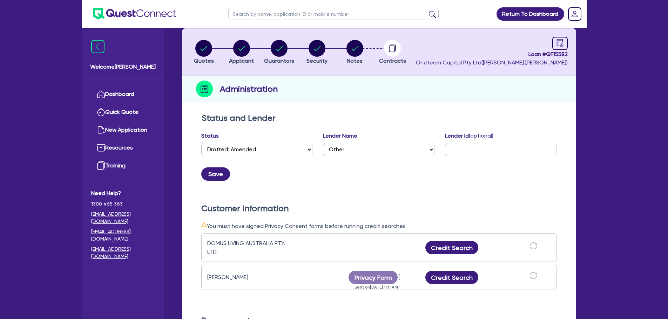
click at [281, 17] on input "text" at bounding box center [333, 14] width 210 height 12
type input "black"
click button "submit" at bounding box center [432, 16] width 11 height 10
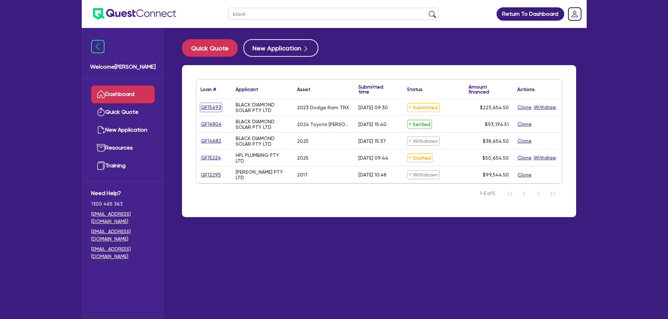
drag, startPoint x: 223, startPoint y: 107, endPoint x: 218, endPoint y: 107, distance: 4.9
click at [218, 107] on link "QF15493" at bounding box center [210, 107] width 21 height 8
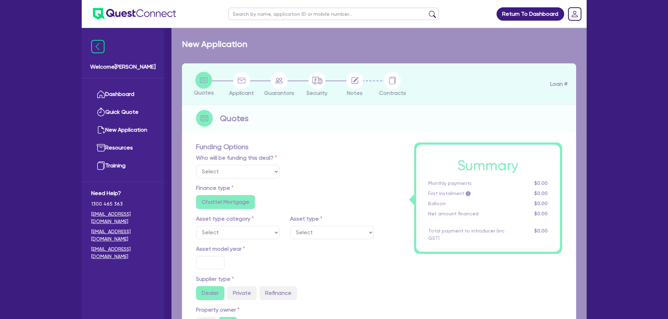
select select "Other"
select select "CARS_AND_LIGHT_TRUCKS"
type input "2023"
radio input "true"
type input "223,000"
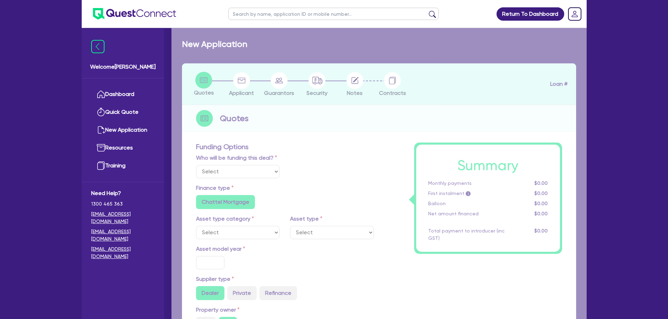
type input "30"
type input "66,900"
type input "4"
type input "8,946.18"
type input "7.15"
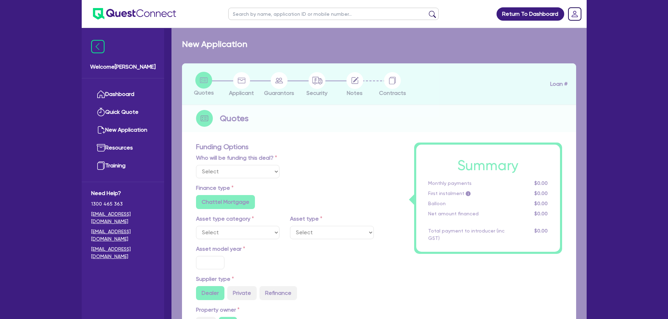
radio input "true"
radio input "false"
select select "PASSENGER_VEHICLES"
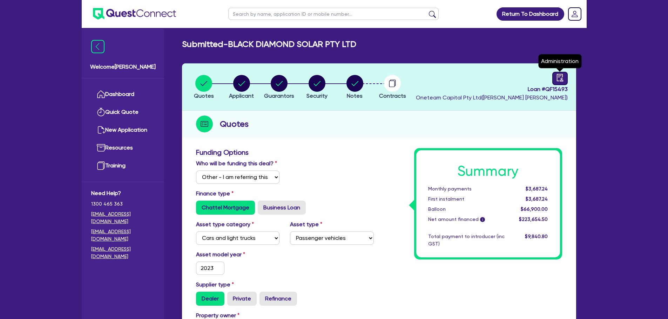
click at [553, 78] on div at bounding box center [559, 78] width 15 height 13
select select "SUBMITTED_NEW"
select select "Flexicommercial"
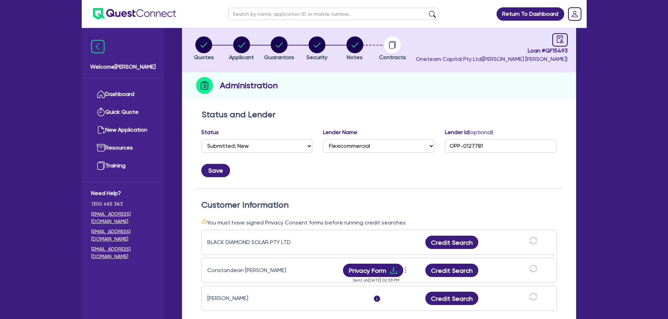
scroll to position [105, 0]
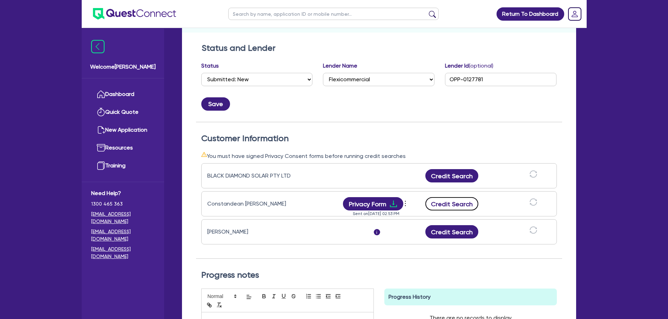
click at [458, 206] on button "Credit Search" at bounding box center [451, 203] width 53 height 13
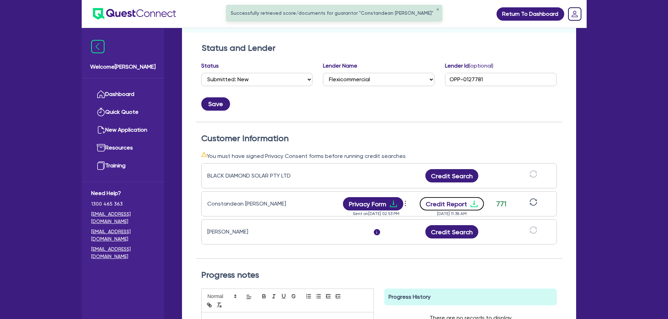
click at [456, 205] on button "Credit Report" at bounding box center [452, 203] width 64 height 13
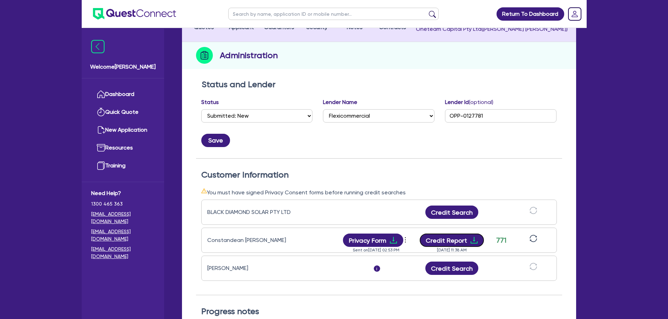
scroll to position [0, 0]
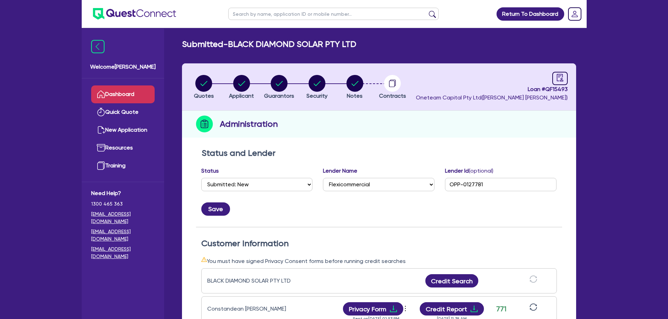
click at [128, 93] on link "Dashboard" at bounding box center [122, 95] width 63 height 18
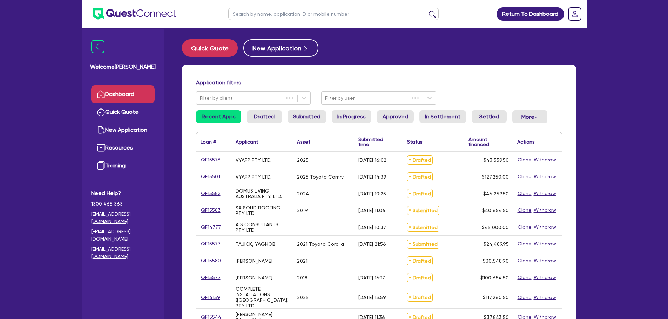
click at [255, 14] on input "text" at bounding box center [333, 14] width 210 height 12
type input "14056"
click at [427, 11] on button "submit" at bounding box center [432, 16] width 11 height 10
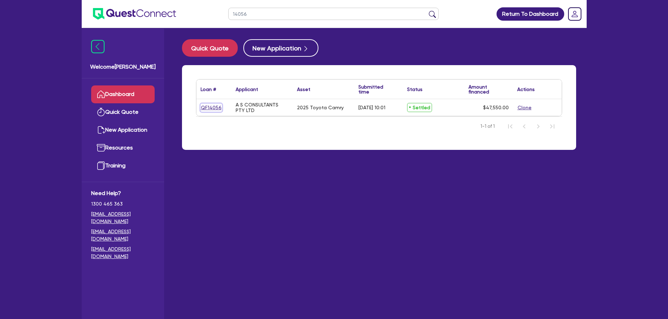
click at [206, 108] on link "QF14056" at bounding box center [210, 108] width 21 height 8
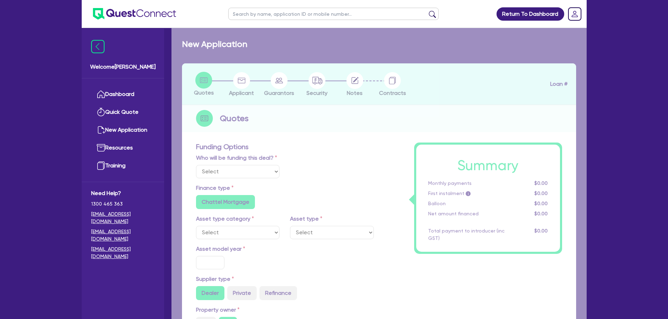
select select "Other"
select select "CARS_AND_LIGHT_TRUCKS"
type input "2025"
radio input "true"
type input "46,400"
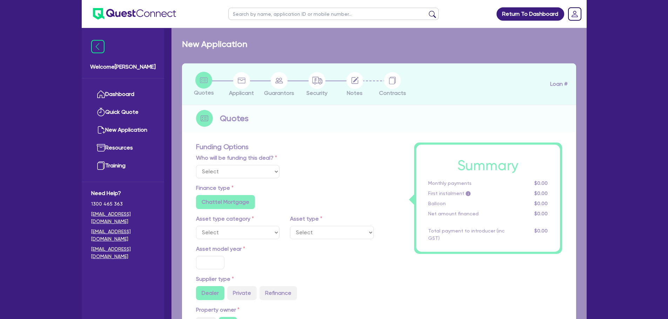
type input "4.13"
type input "1,962.31"
type input "8.99"
type input "545.45"
type input "500"
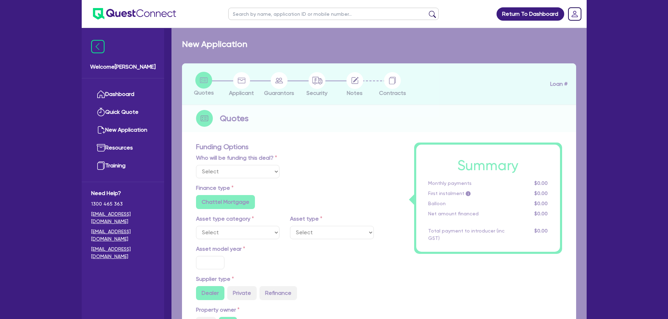
radio input "true"
select select "PASSENGER_VEHICLES"
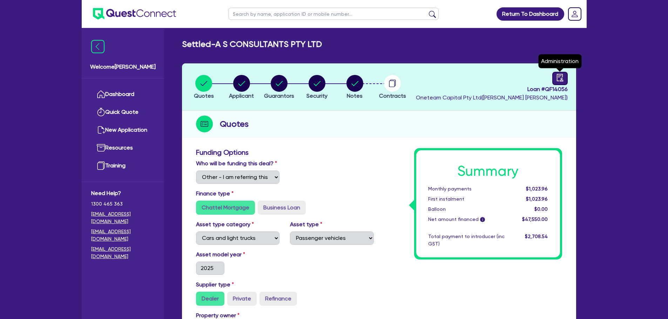
click at [553, 79] on div at bounding box center [559, 78] width 15 height 13
select select "SETTLED"
select select "Other"
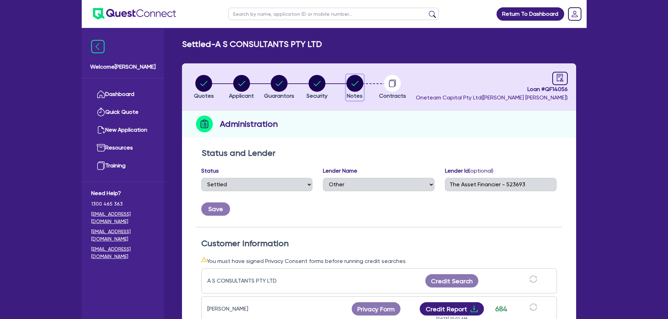
click at [355, 83] on circle "button" at bounding box center [354, 83] width 17 height 17
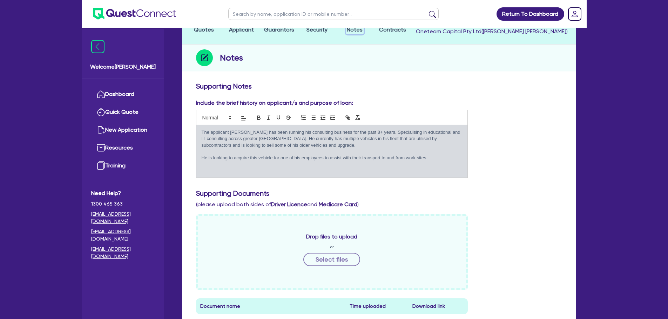
scroll to position [70, 0]
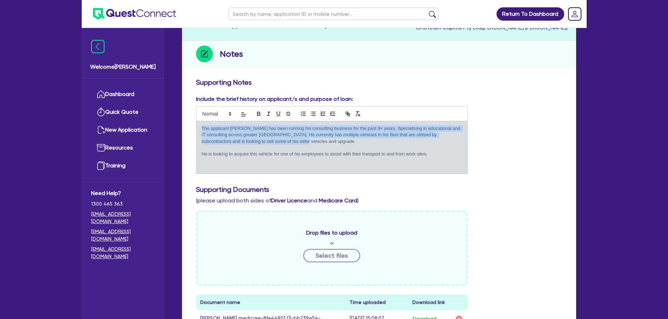
drag, startPoint x: 288, startPoint y: 142, endPoint x: 194, endPoint y: 124, distance: 96.0
click at [194, 124] on div "Include the brief history on applicant/s and purpose of loan: The applicant [PE…" at bounding box center [332, 134] width 282 height 79
click at [270, 143] on p "The applicant [PERSON_NAME] has been running his consulting business for the pa…" at bounding box center [332, 134] width 261 height 19
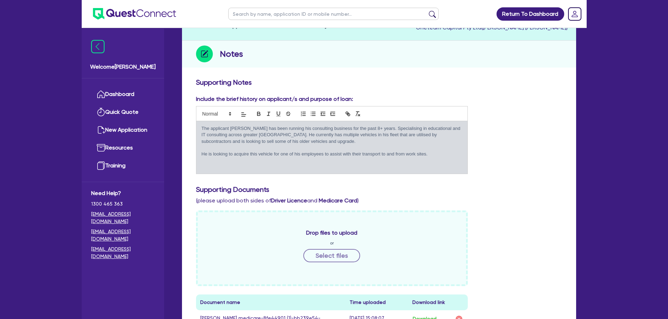
drag, startPoint x: 282, startPoint y: 142, endPoint x: 349, endPoint y: 141, distance: 67.3
click at [349, 141] on p "The applicant [PERSON_NAME] has been running his consulting business for the pa…" at bounding box center [332, 134] width 261 height 19
drag, startPoint x: 243, startPoint y: 135, endPoint x: 371, endPoint y: 130, distance: 128.0
click at [371, 130] on p "The applicant [PERSON_NAME] has been running his consulting business for the pa…" at bounding box center [332, 134] width 261 height 19
copy p "Specialising in educational and IT consulting across greater [GEOGRAPHIC_DATA]."
